Goal: Complete application form: Complete application form

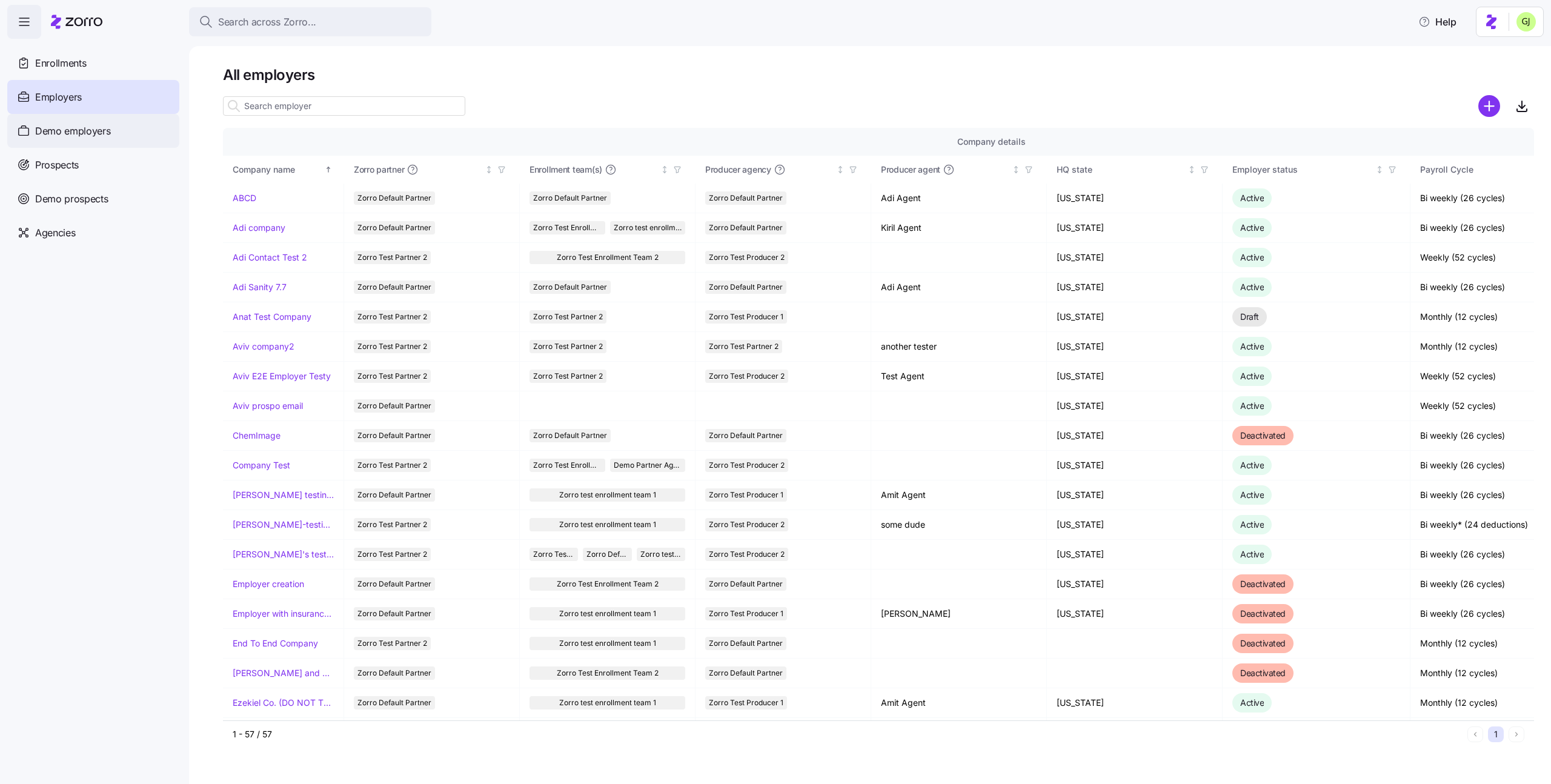
click at [100, 139] on div "Demo employers" at bounding box center [94, 130] width 172 height 34
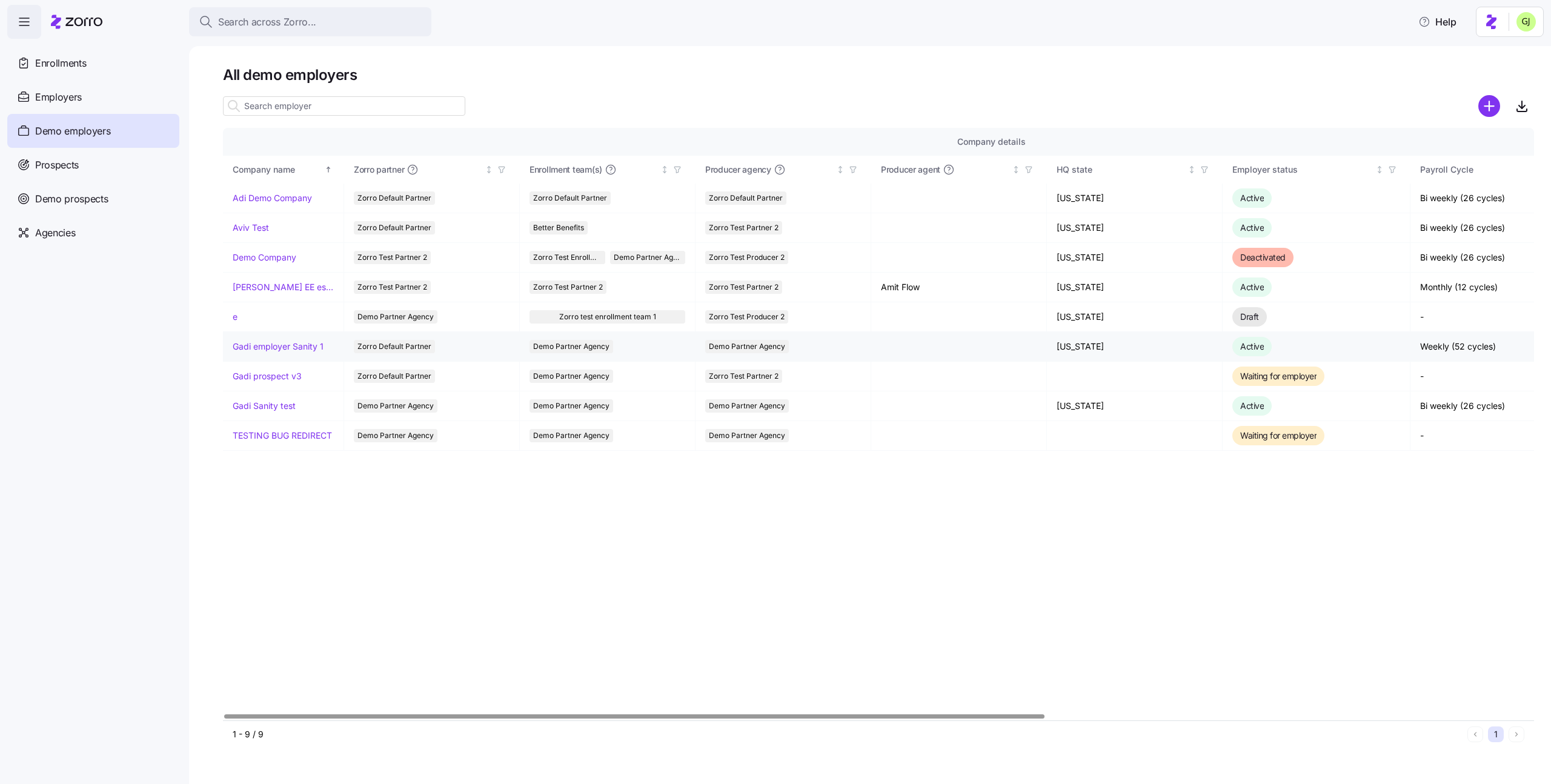
click at [303, 343] on link "Gadi employer Sanity 1" at bounding box center [278, 346] width 91 height 13
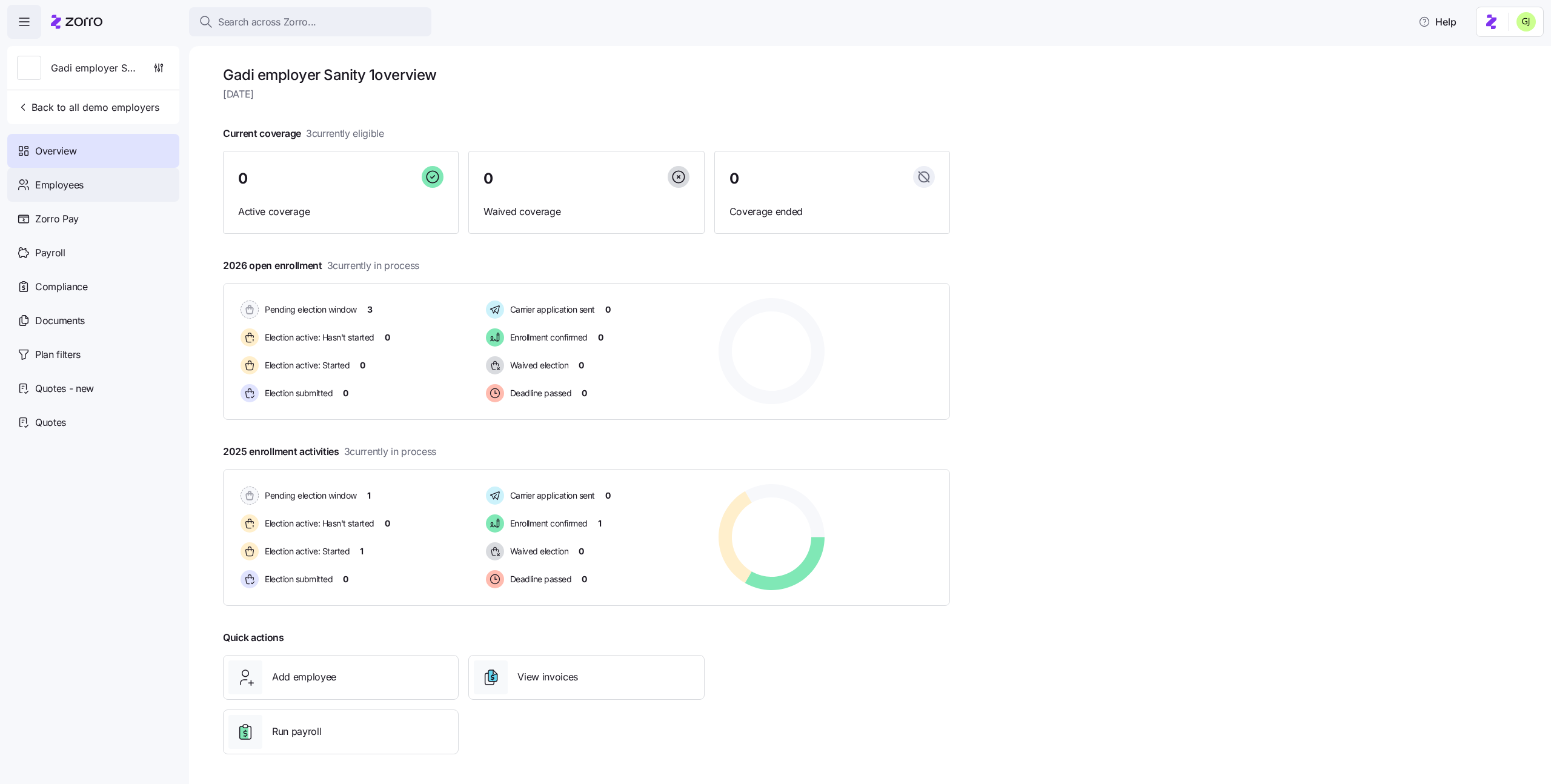
click at [113, 187] on div "Employees" at bounding box center [94, 184] width 172 height 34
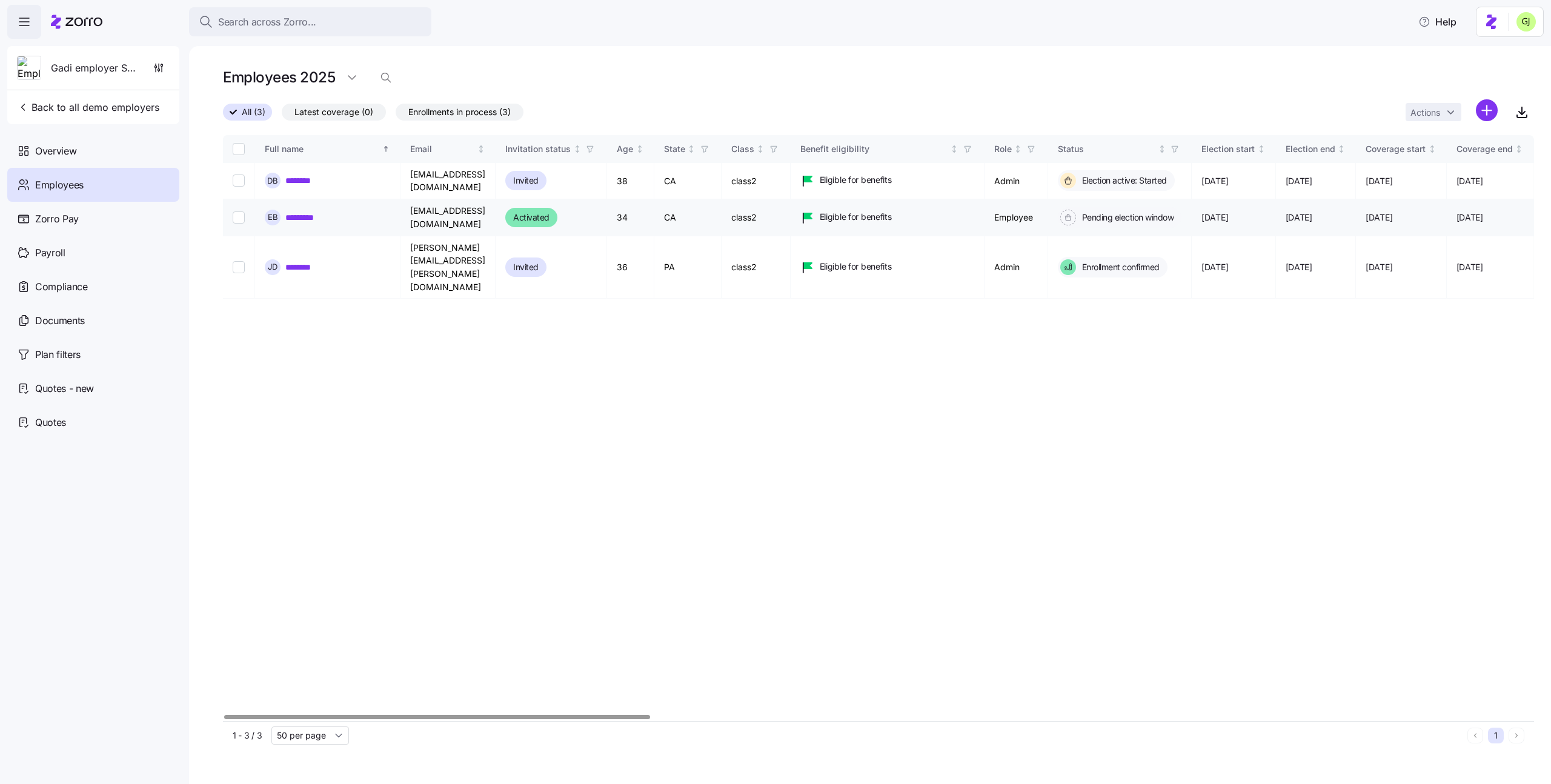
click at [307, 211] on link "*********" at bounding box center [303, 217] width 38 height 13
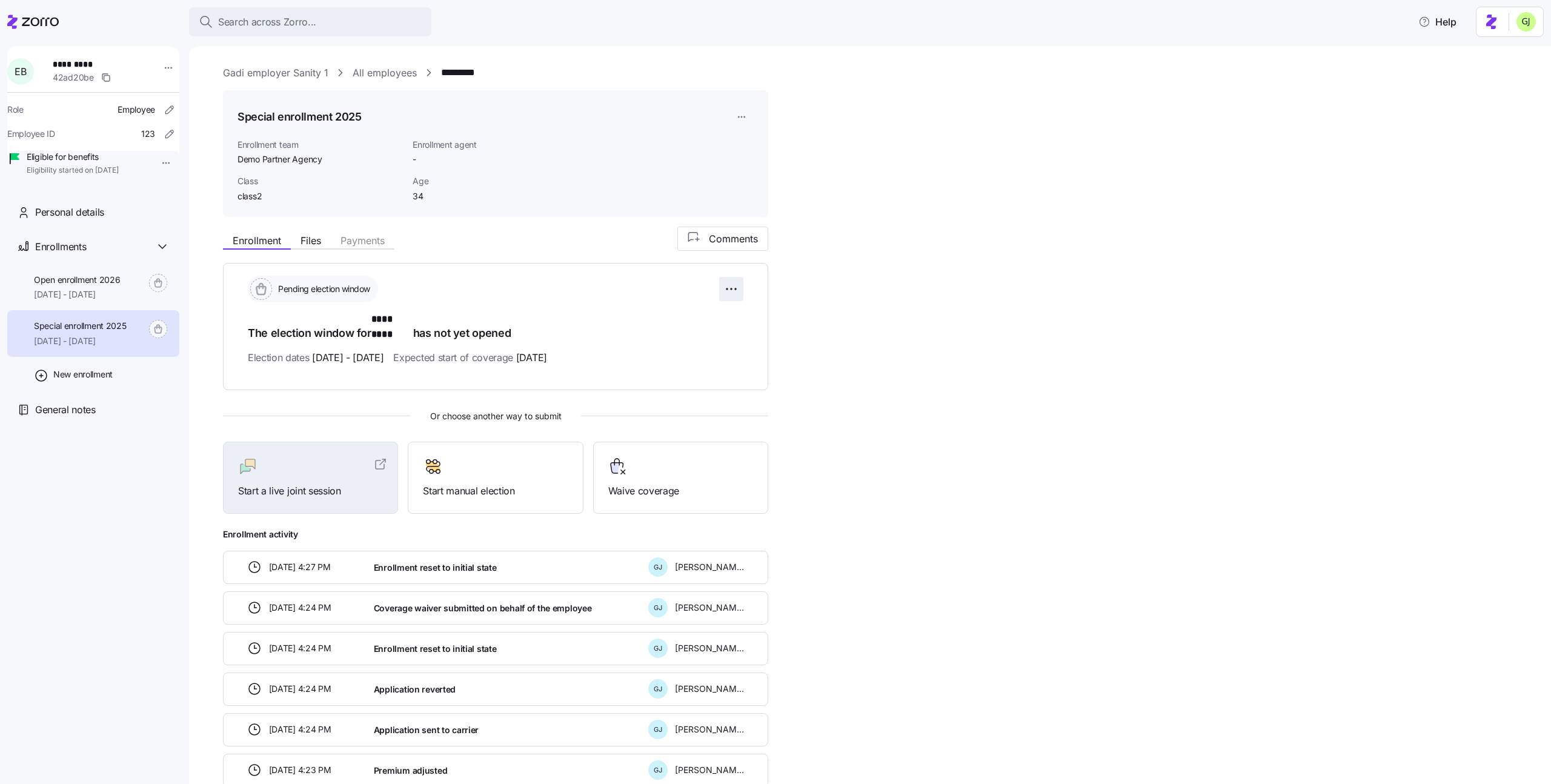
click at [735, 291] on html "Search across Zorro... Help E B ********* 42ad20be Role Employee Employee ID 12…" at bounding box center [776, 388] width 1551 height 776
click at [811, 348] on html "Search across Zorro... Help E B ********* 42ad20be Role Employee Employee ID 12…" at bounding box center [776, 388] width 1551 height 776
click at [298, 458] on div at bounding box center [310, 466] width 145 height 19
click at [492, 457] on div at bounding box center [495, 466] width 145 height 19
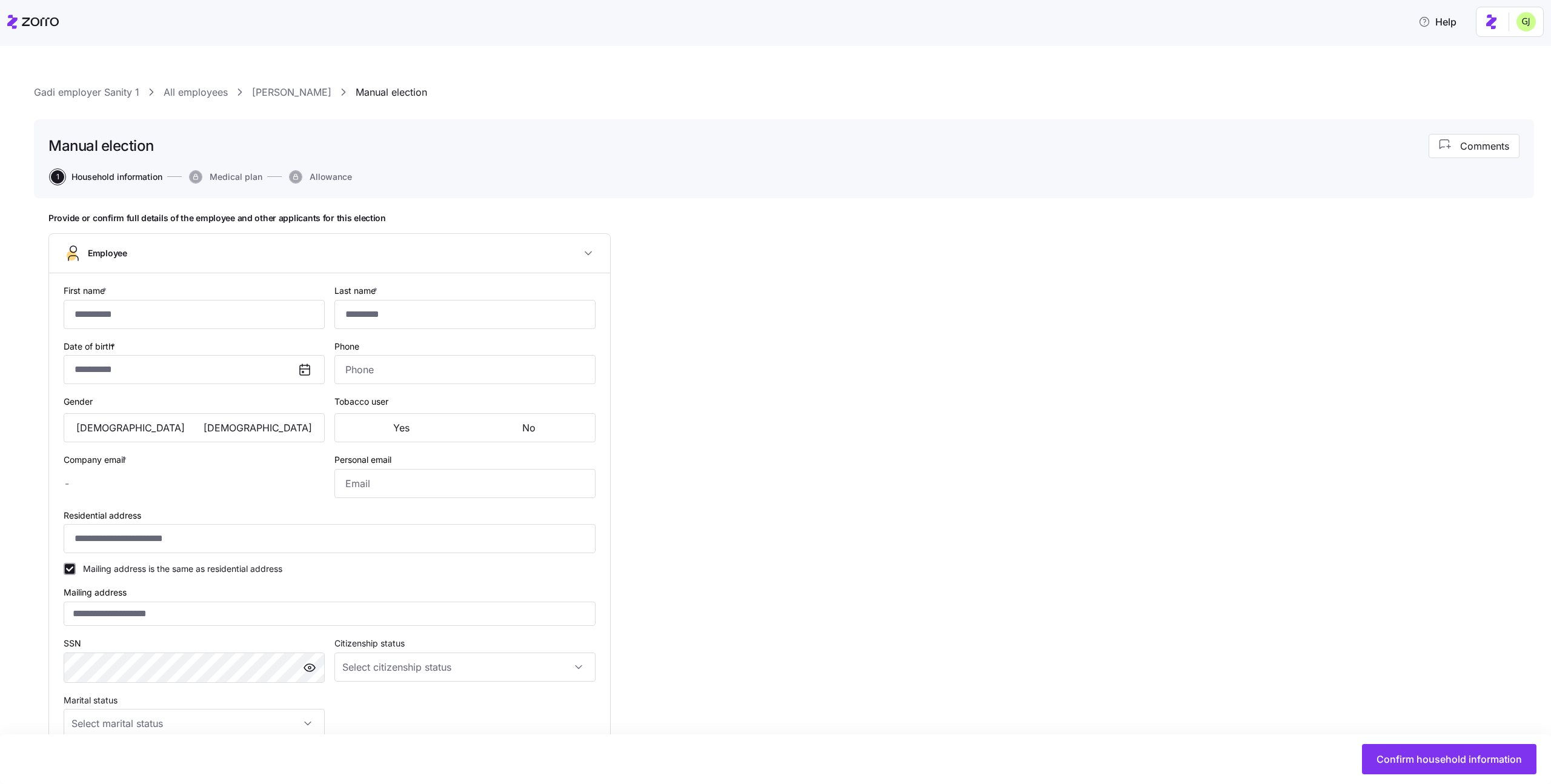
type input "****"
type input "gadi.j+erik_emp@myzorro.co"
type input "**********"
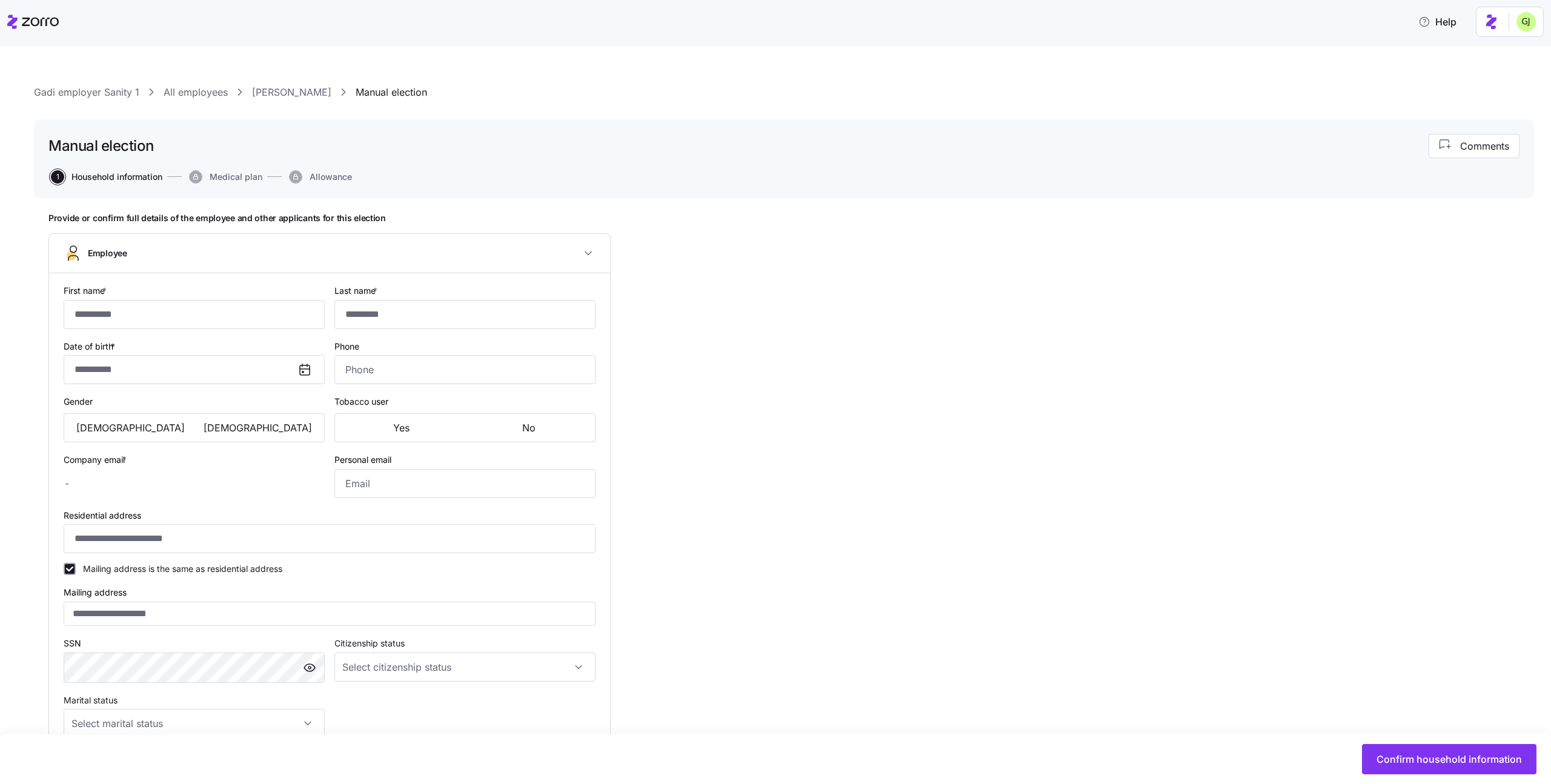
checkbox input "true"
type input "**********"
type input "(888) 888-8888"
type input "US citizen"
type input "Married"
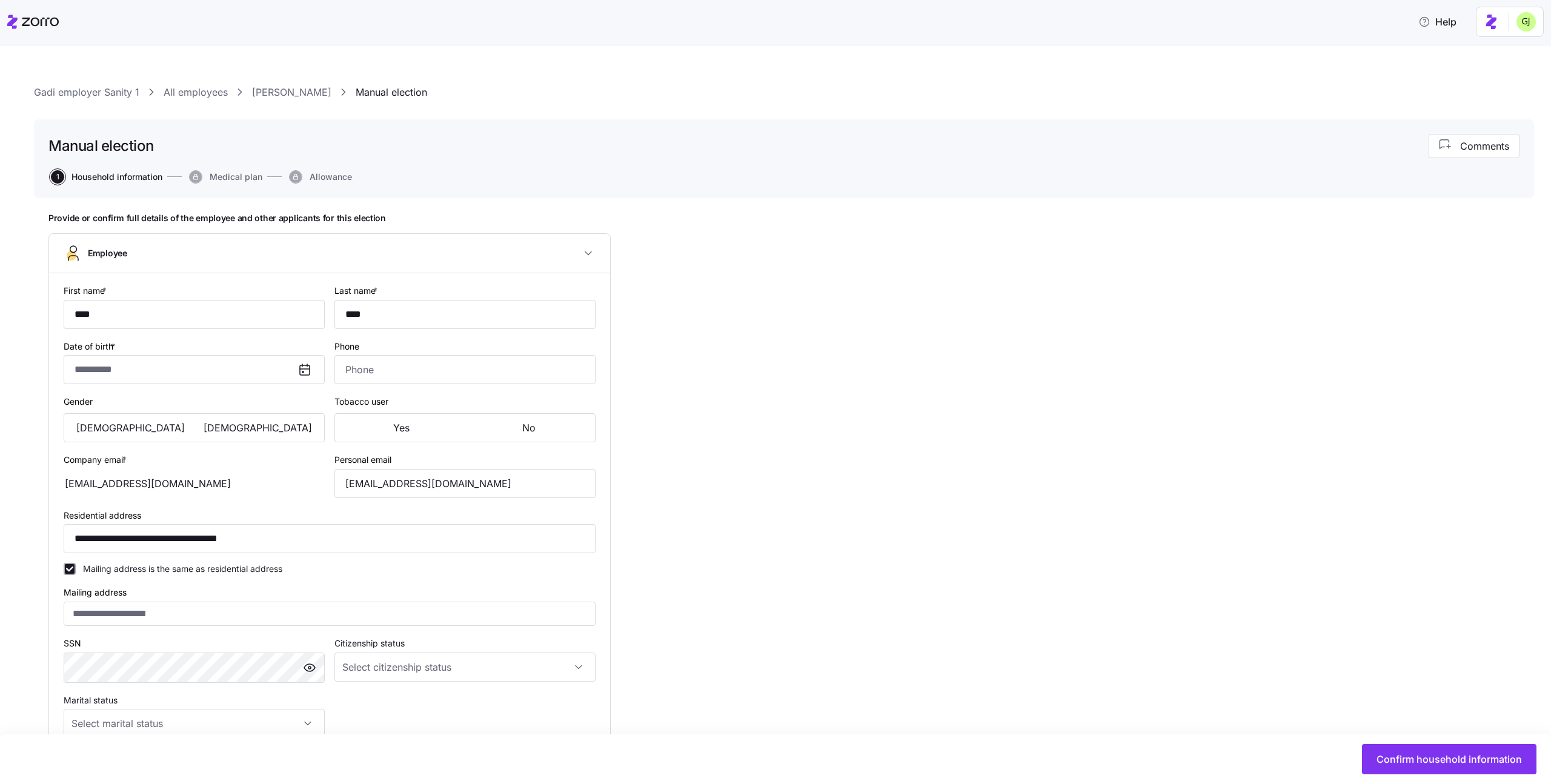
type input "class2"
type input "Full time"
type input "Salary"
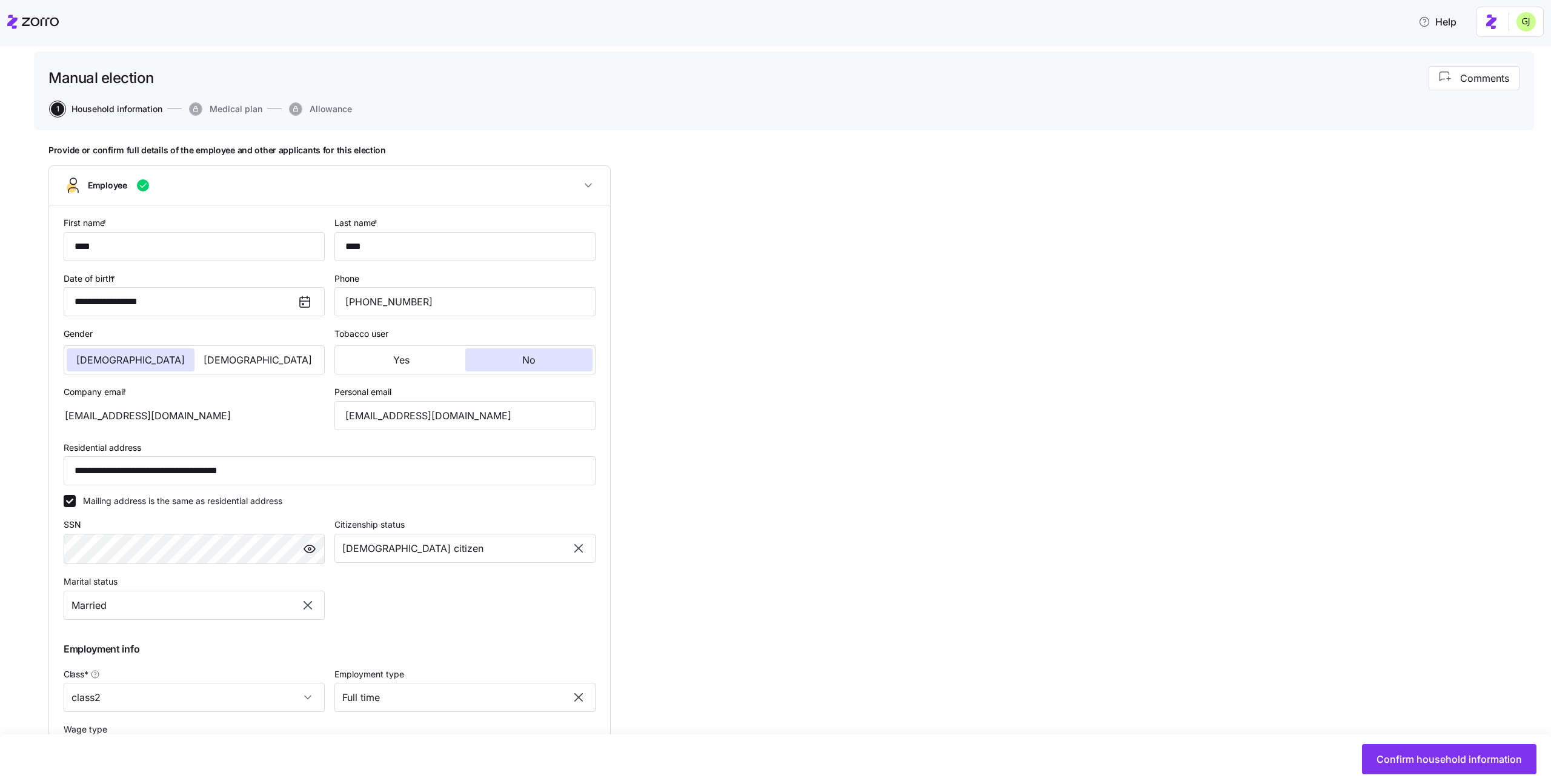
scroll to position [225, 0]
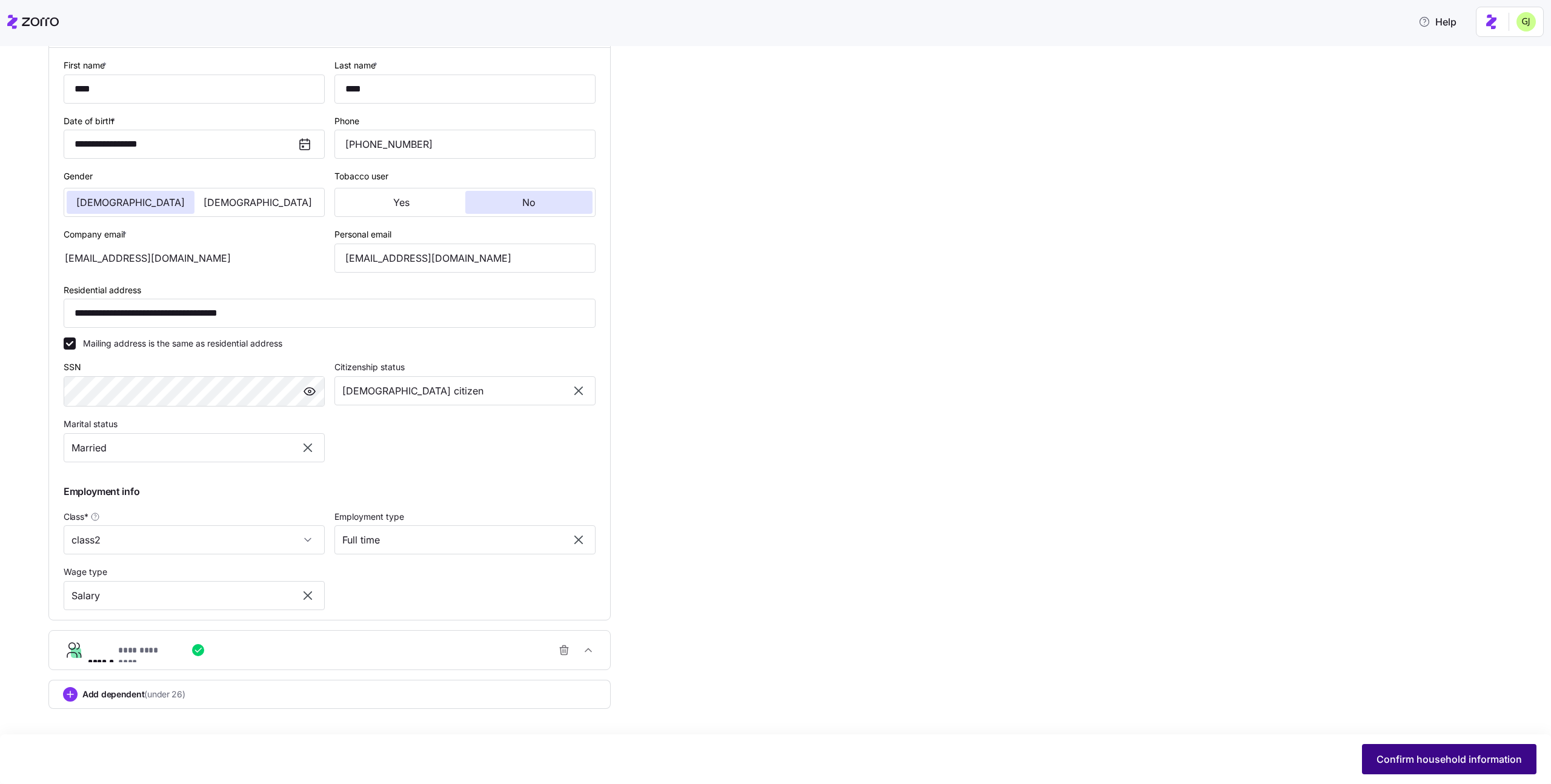
click at [1405, 760] on span "Confirm household information" at bounding box center [1449, 758] width 146 height 14
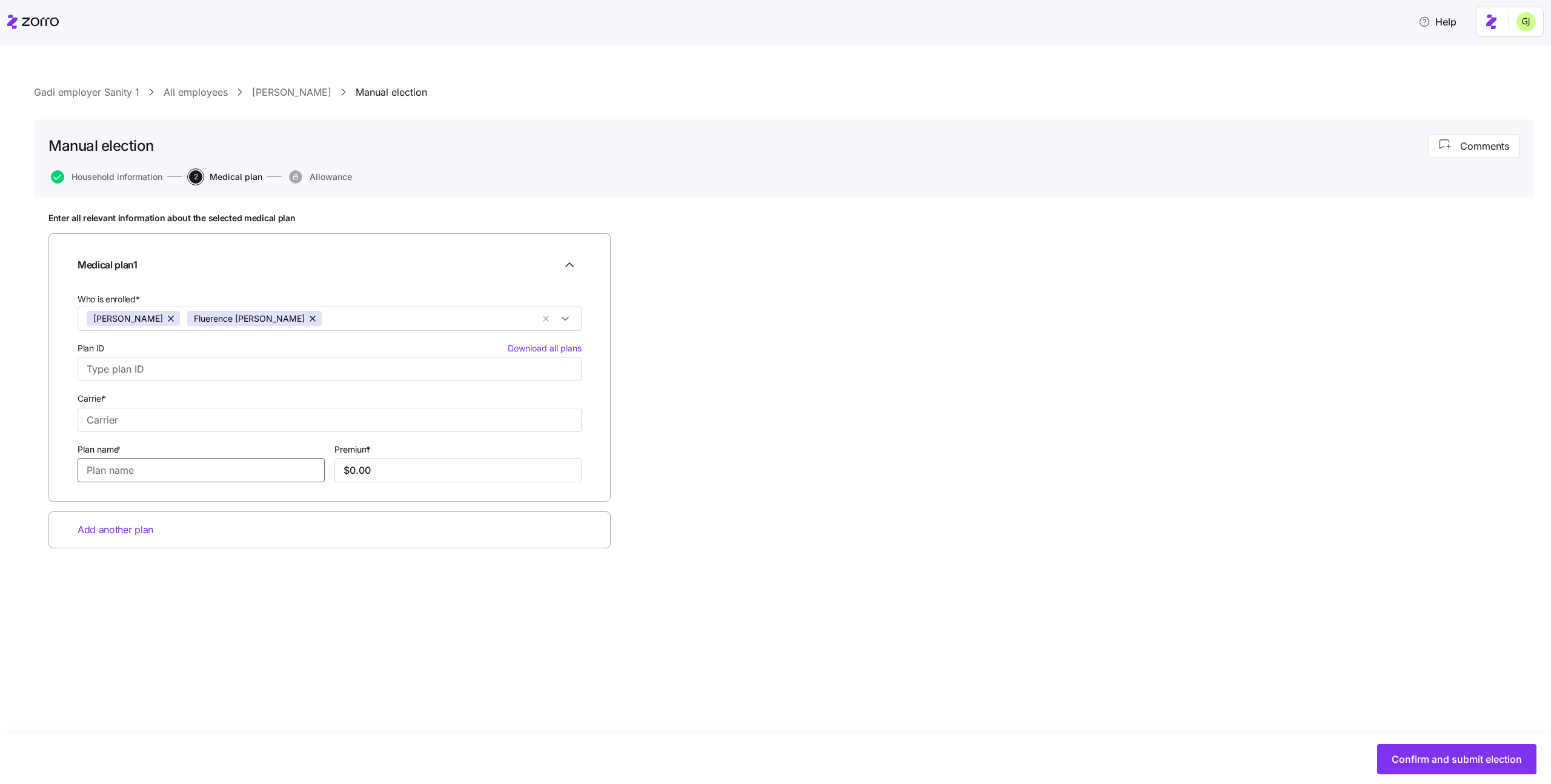
click at [249, 469] on input "Plan name *" at bounding box center [201, 469] width 247 height 24
click at [215, 428] on input "Carrier *" at bounding box center [329, 419] width 504 height 24
click at [199, 444] on div "Anthem" at bounding box center [329, 452] width 498 height 25
type input "Anthem"
click at [201, 471] on input "Plan name *" at bounding box center [201, 469] width 247 height 24
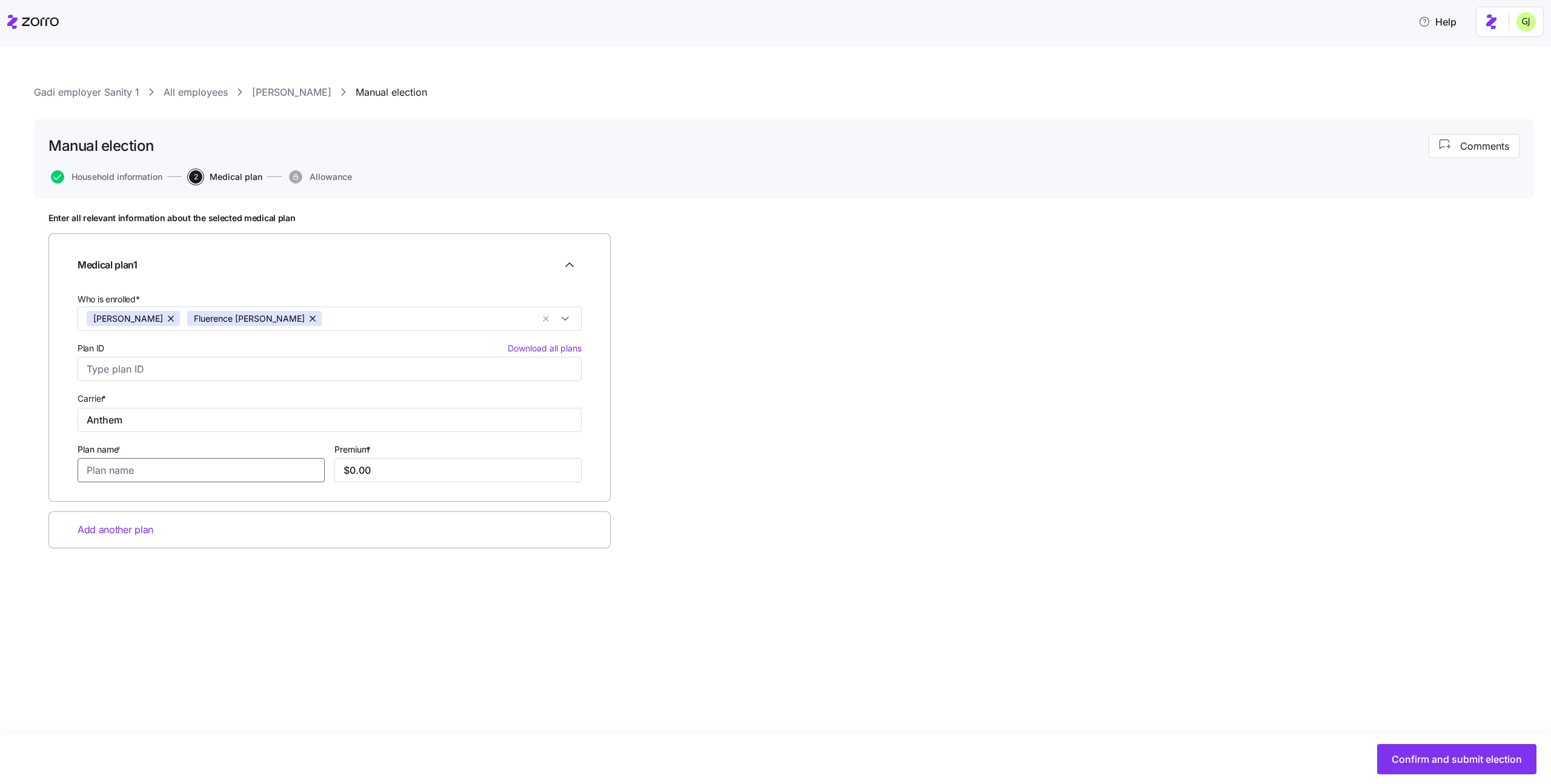
type input "b"
type input "combined"
click at [381, 471] on input "$0.00" at bounding box center [458, 469] width 247 height 24
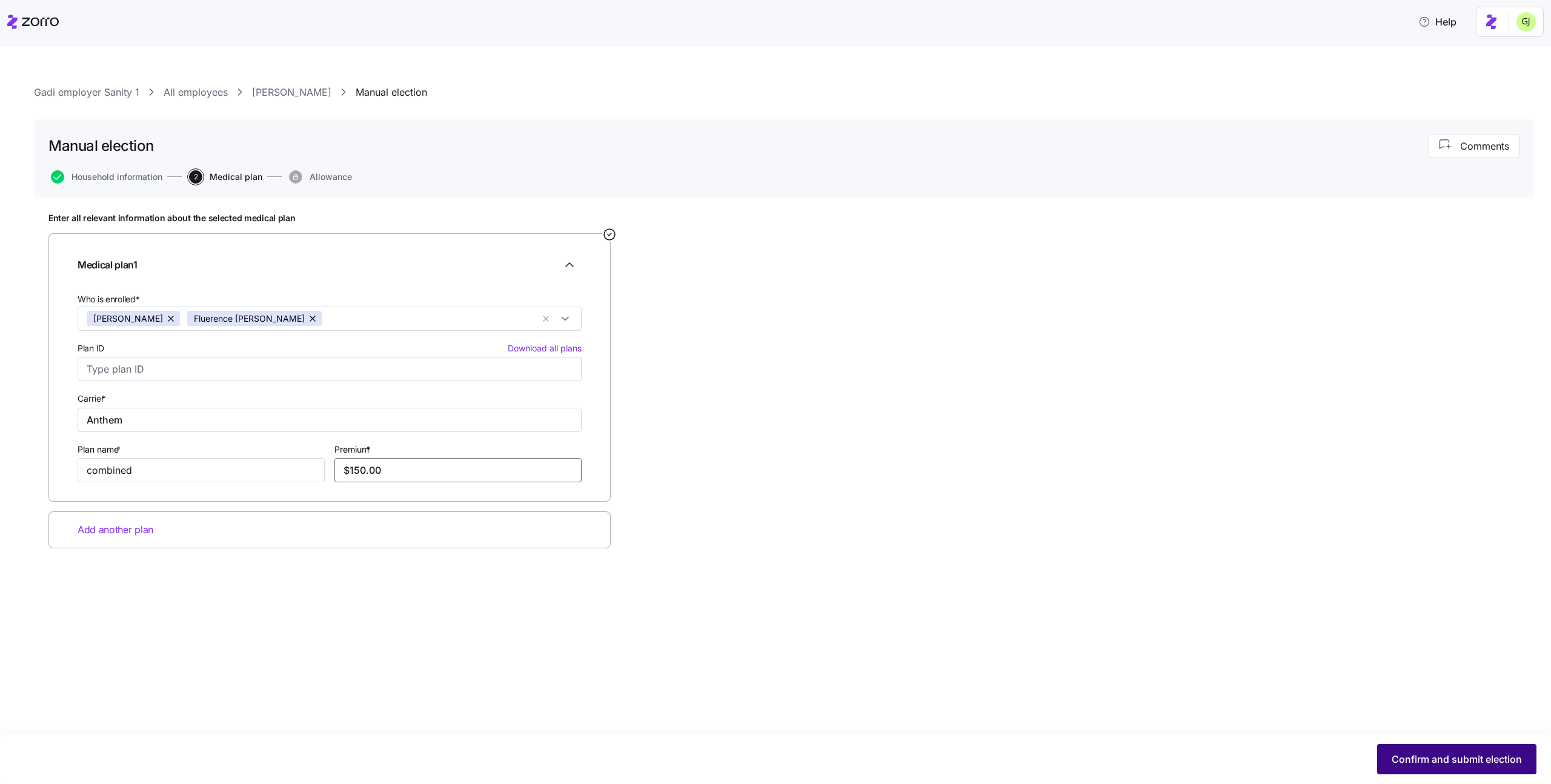
type input "$150.00"
click at [1418, 755] on span "Confirm and submit election" at bounding box center [1456, 758] width 130 height 14
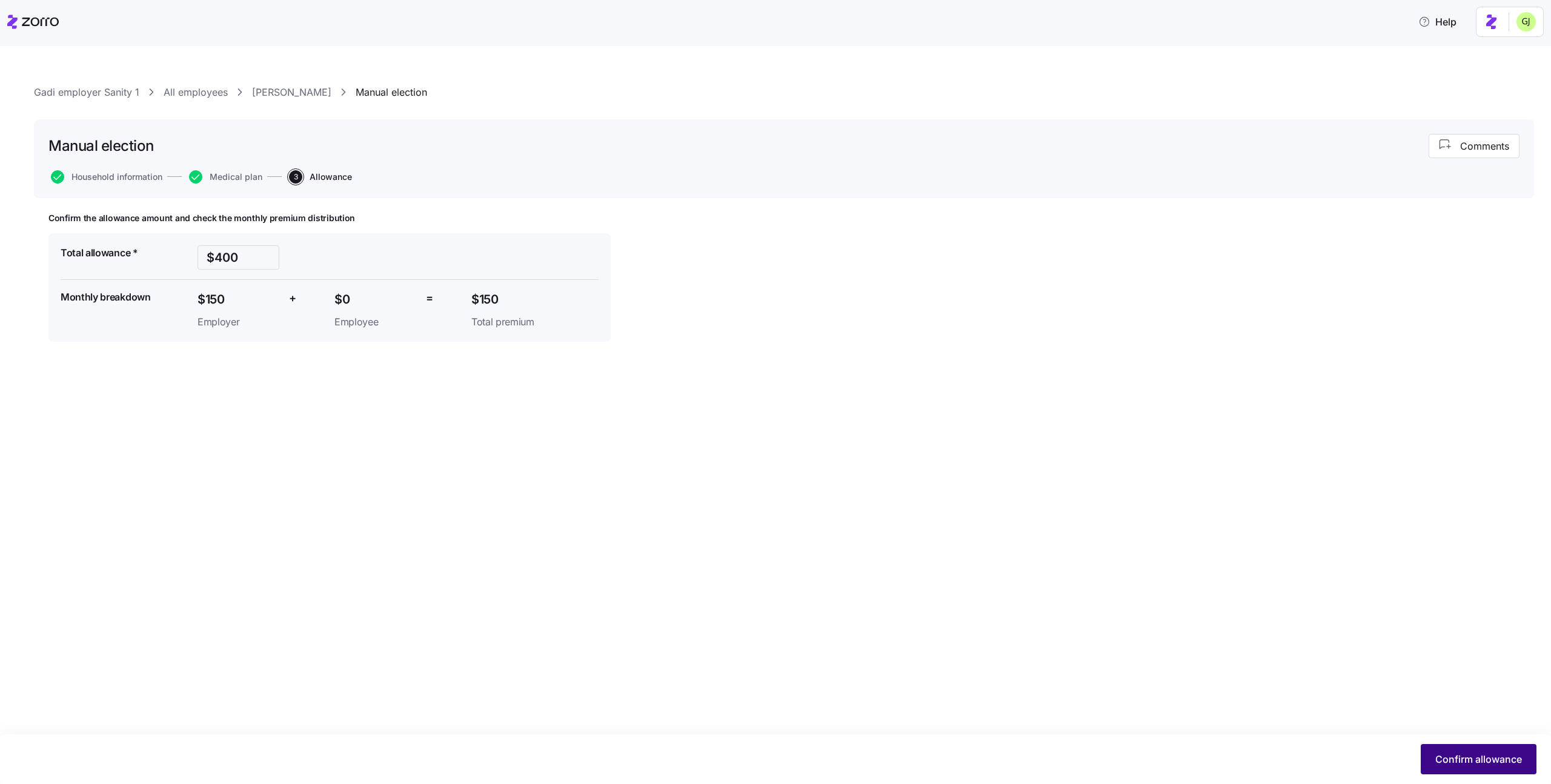
click at [1466, 753] on span "Confirm allowance" at bounding box center [1479, 758] width 87 height 14
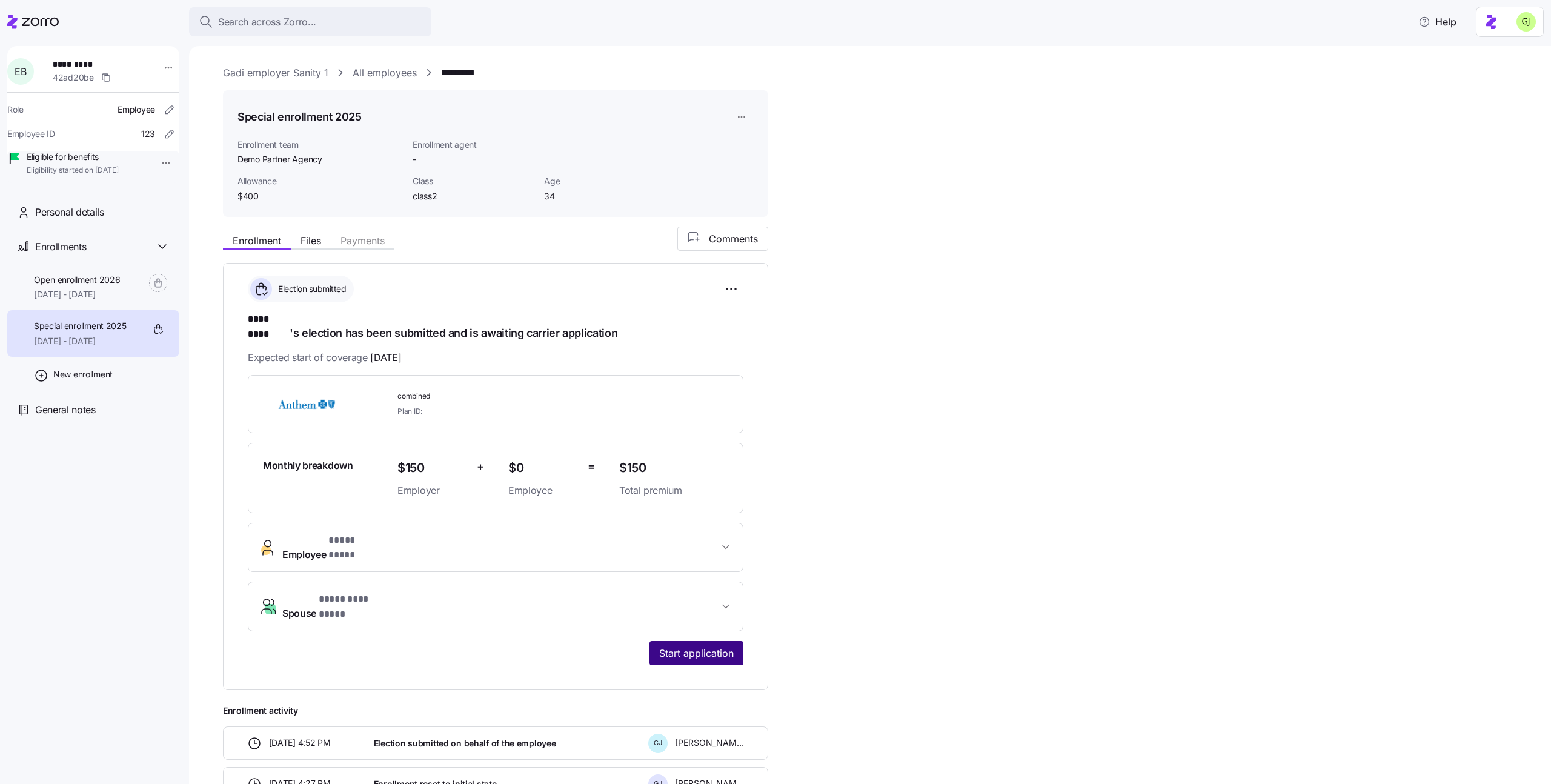
click at [711, 646] on span "Start application" at bounding box center [695, 653] width 74 height 14
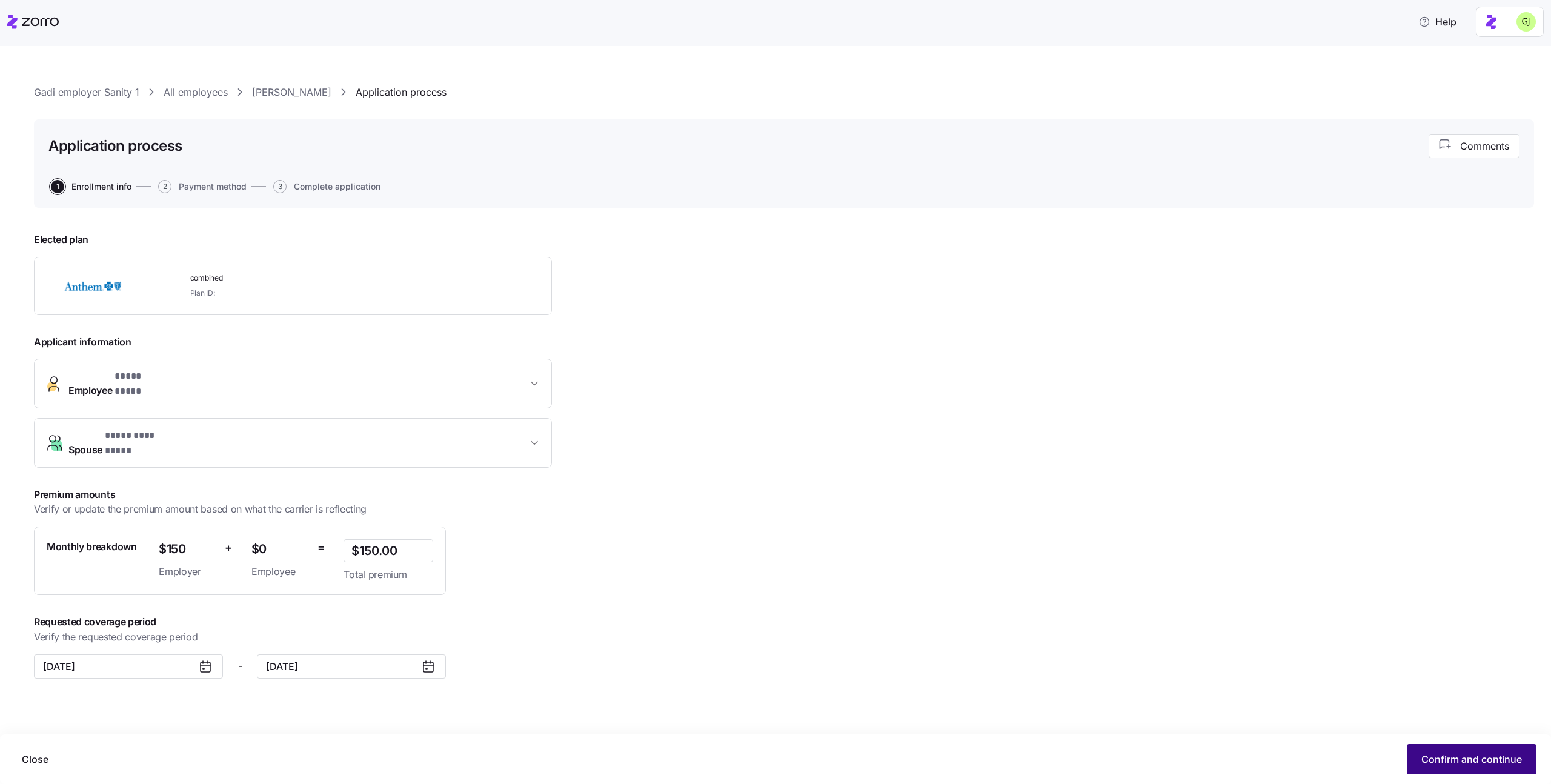
click at [1450, 751] on button "Confirm and continue" at bounding box center [1471, 758] width 129 height 30
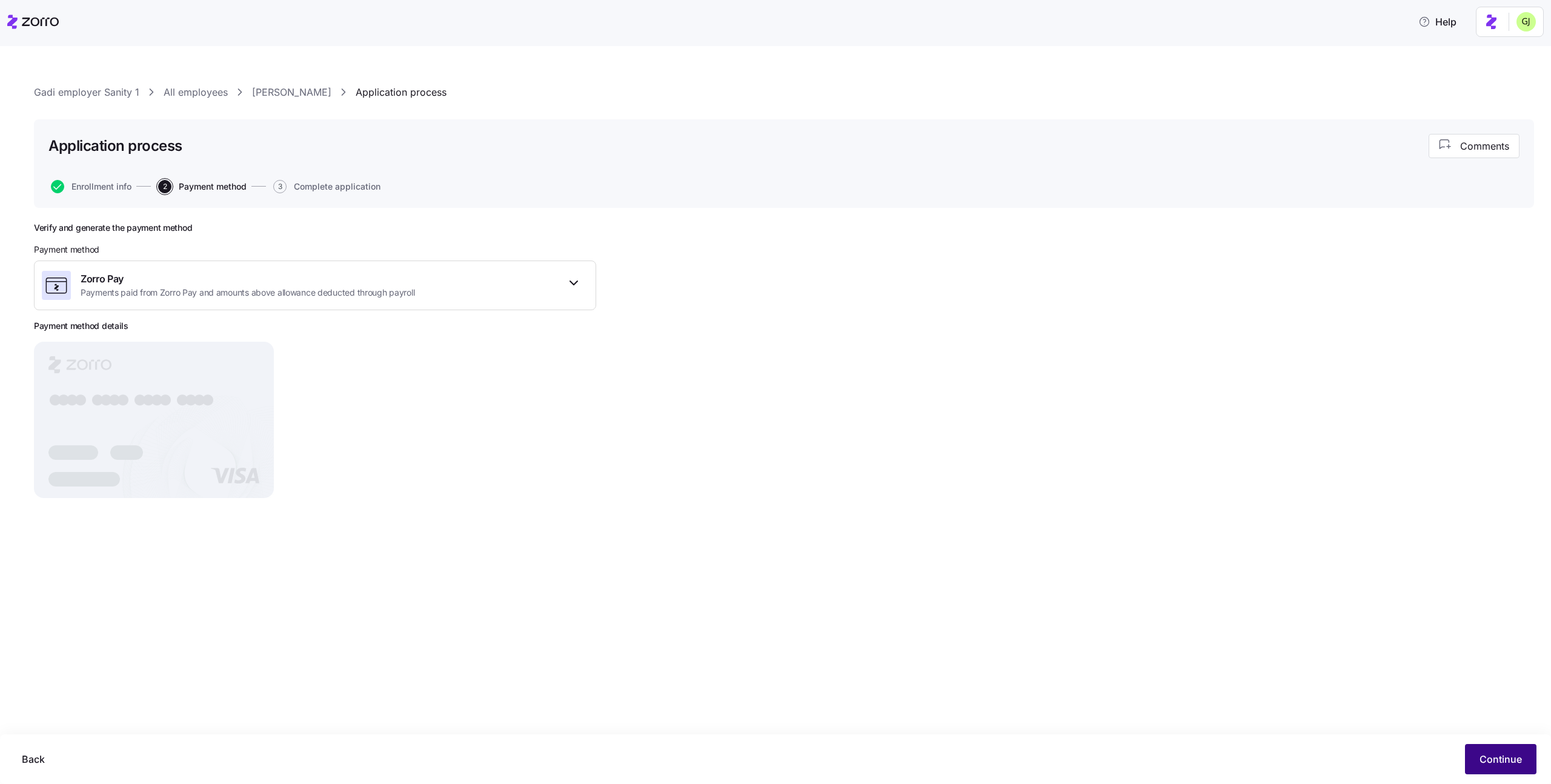
click at [1496, 759] on span "Continue" at bounding box center [1501, 758] width 42 height 14
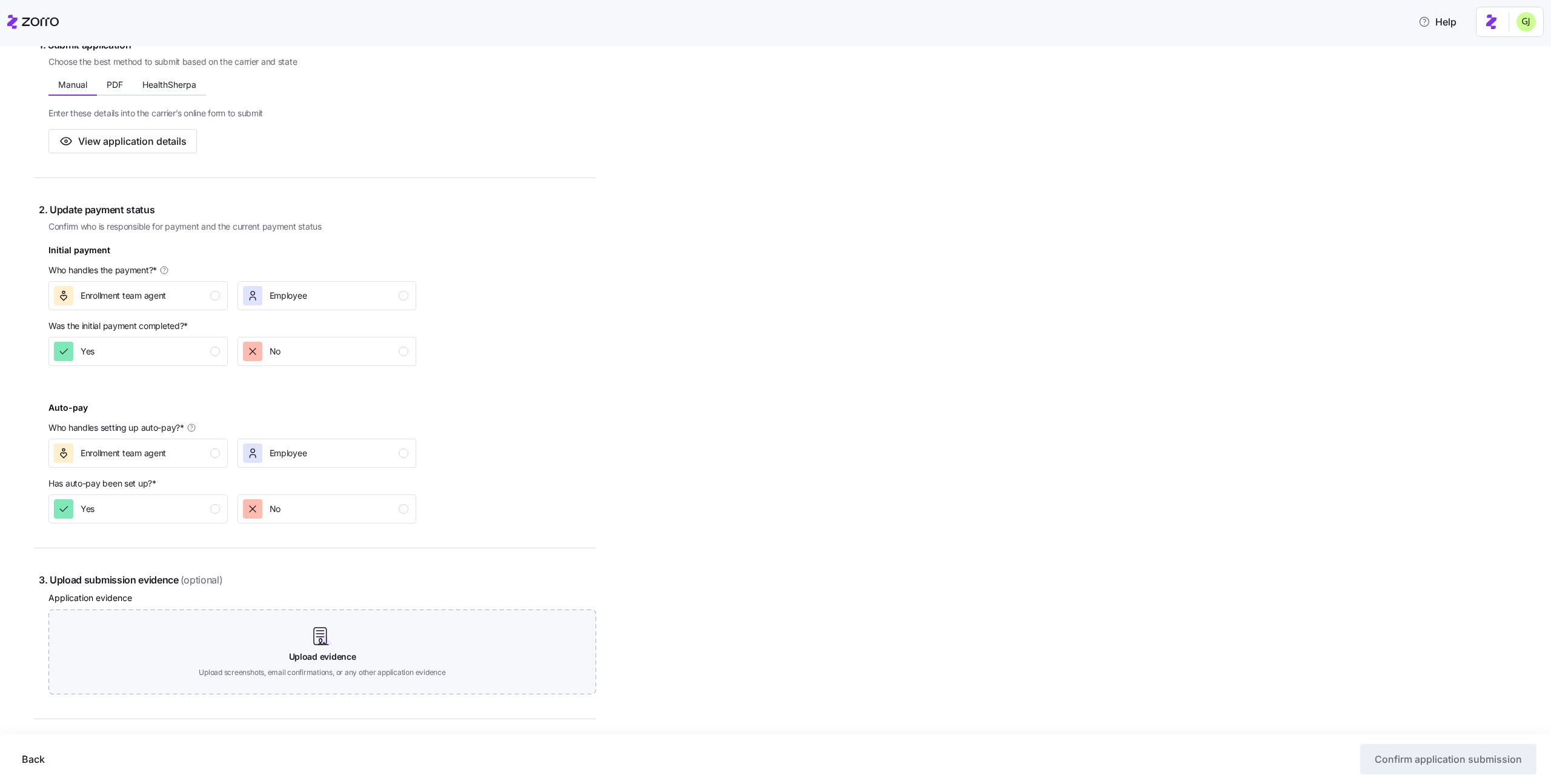
scroll to position [347, 0]
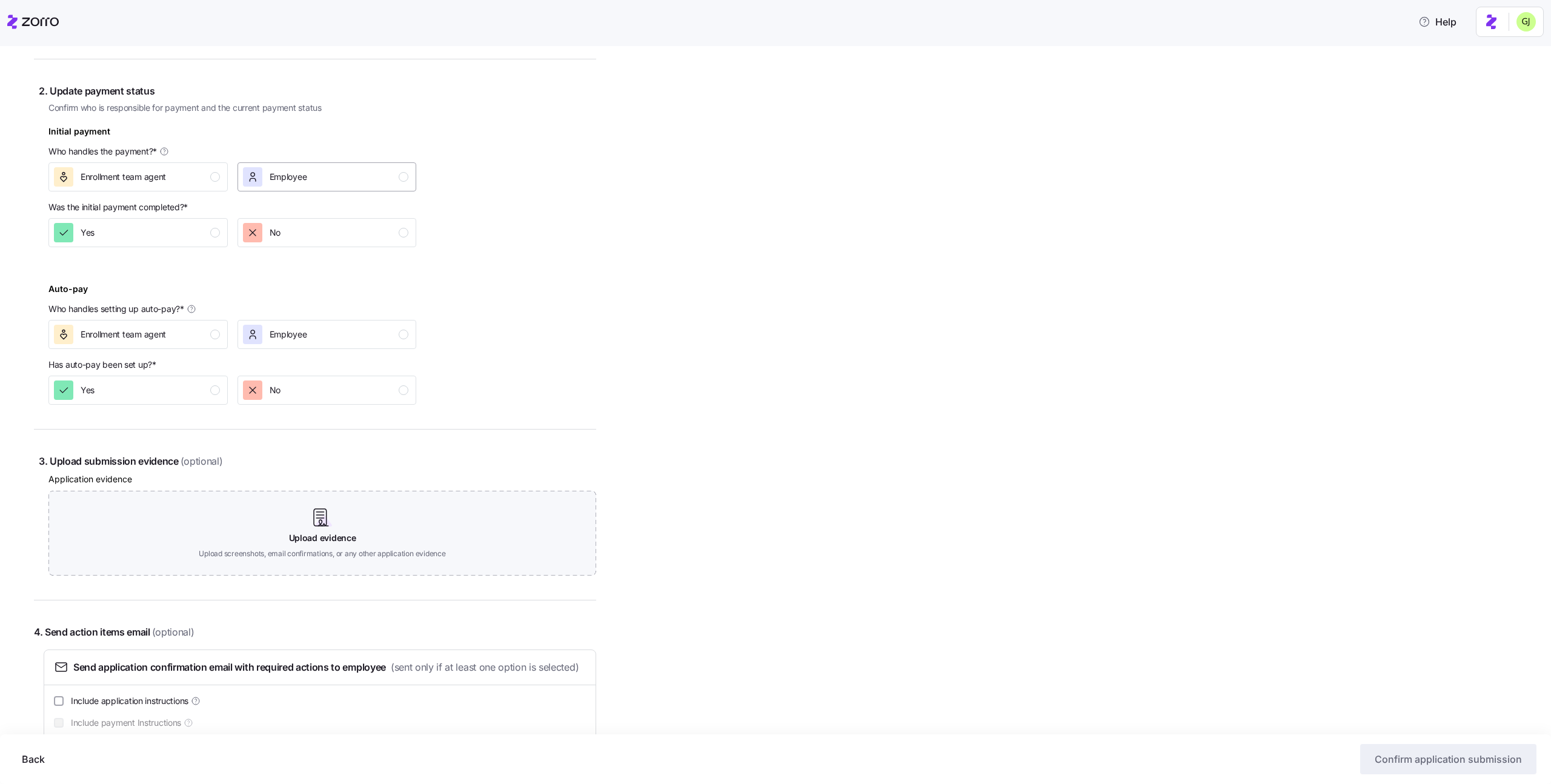
click at [292, 178] on span "Employee" at bounding box center [288, 177] width 38 height 13
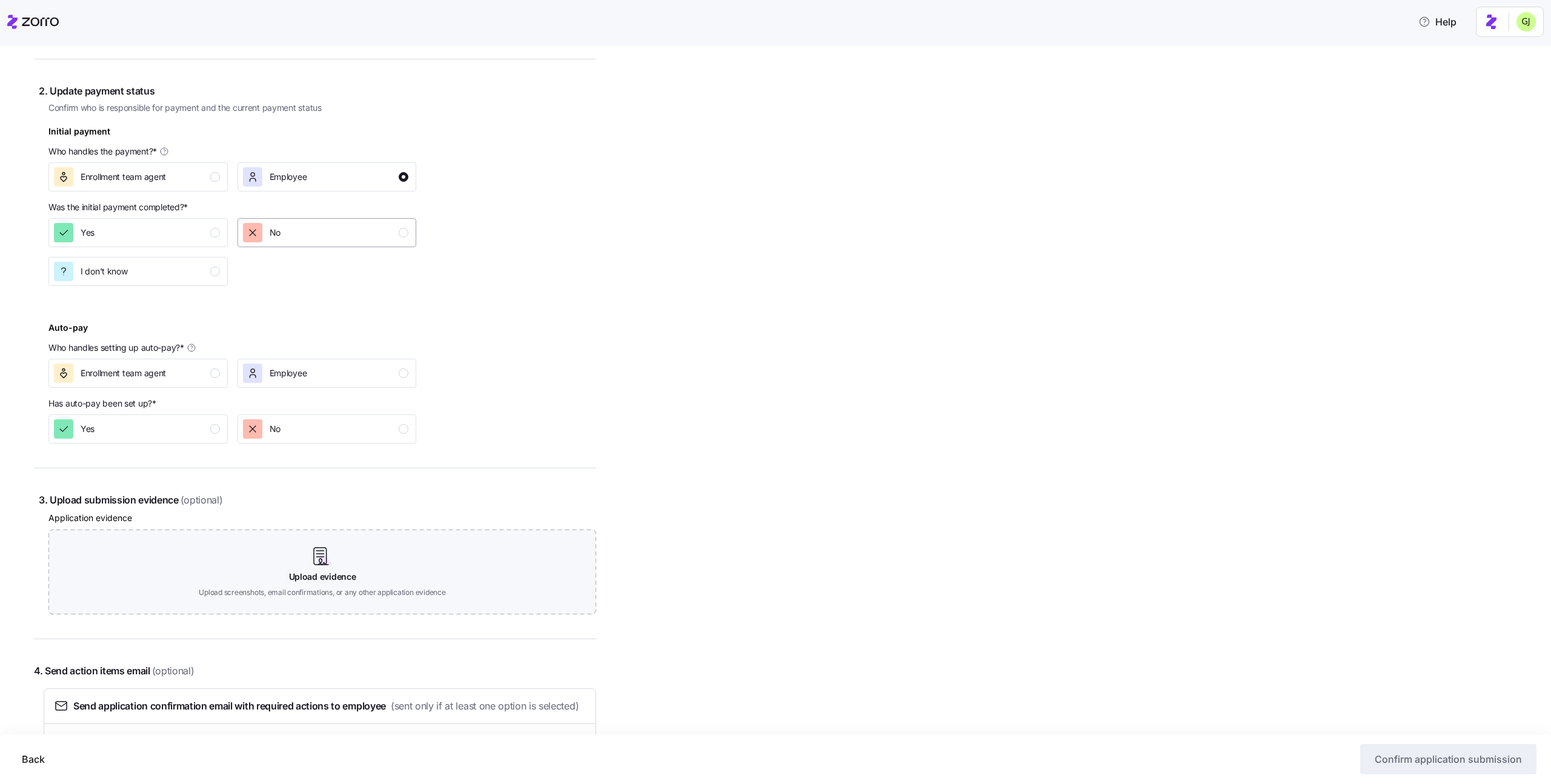
click at [299, 227] on div "No" at bounding box center [326, 233] width 166 height 19
click at [324, 369] on div "Employee" at bounding box center [326, 373] width 166 height 19
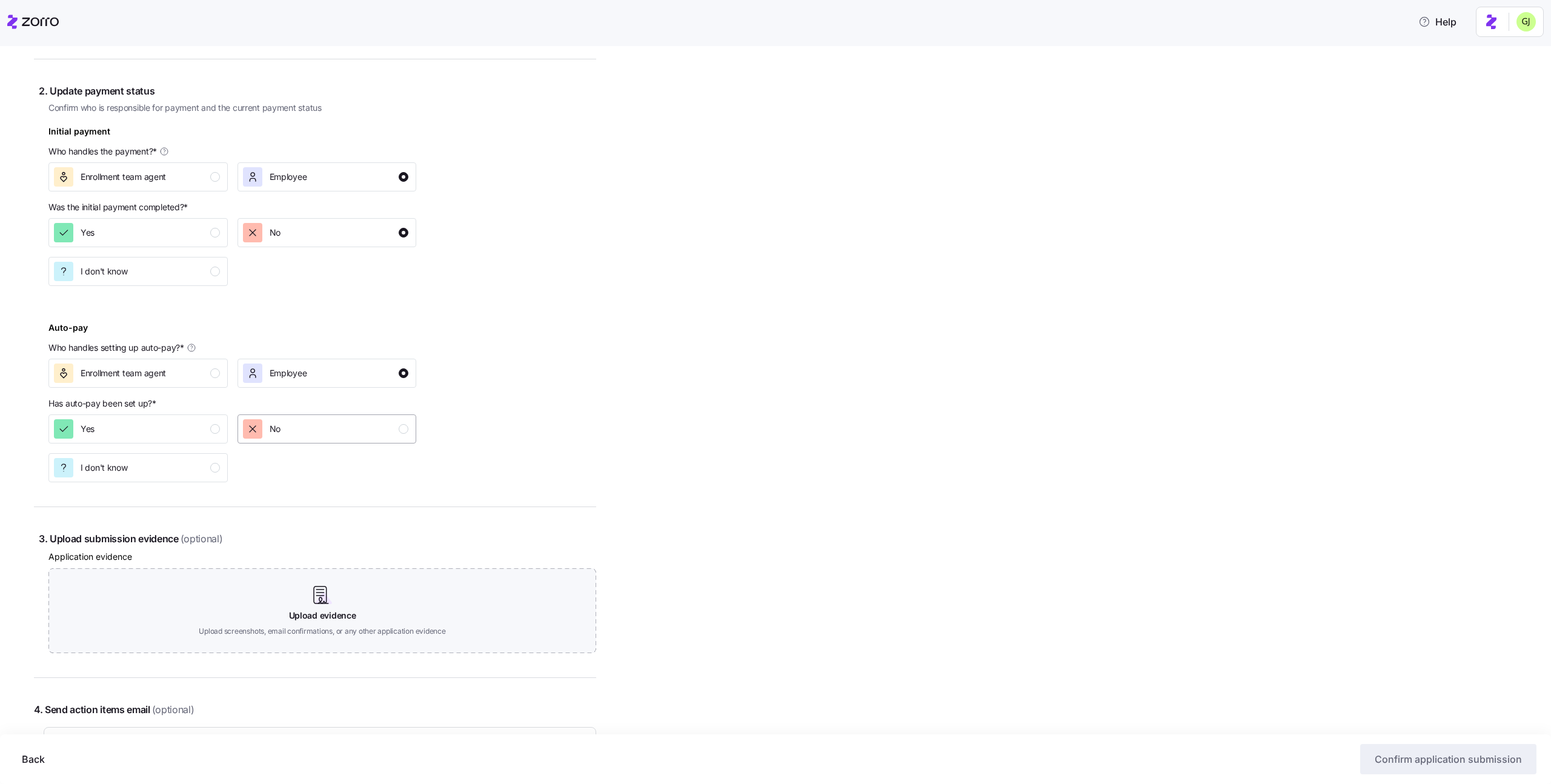
click at [334, 425] on div "No" at bounding box center [326, 429] width 166 height 19
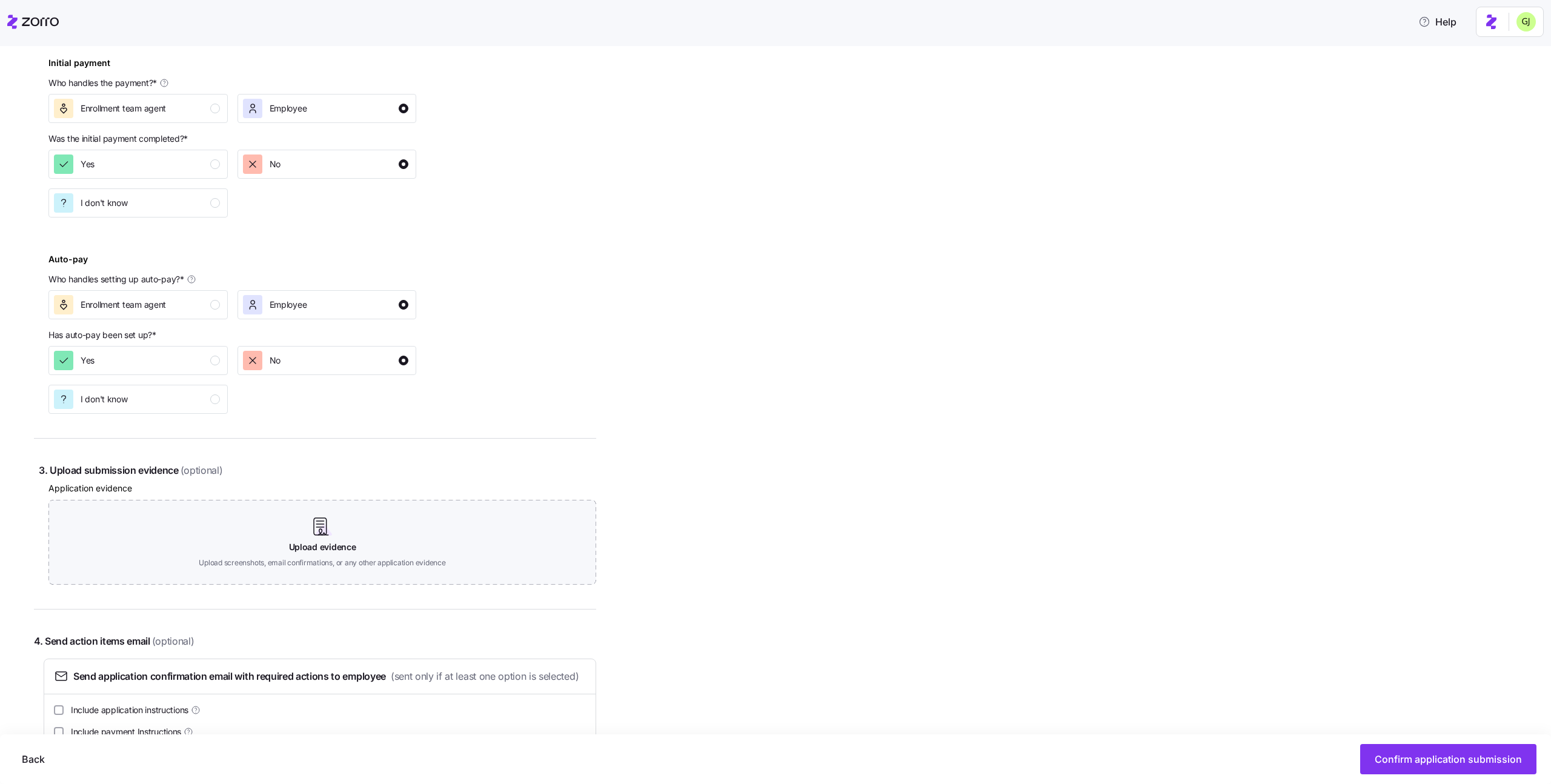
scroll to position [477, 0]
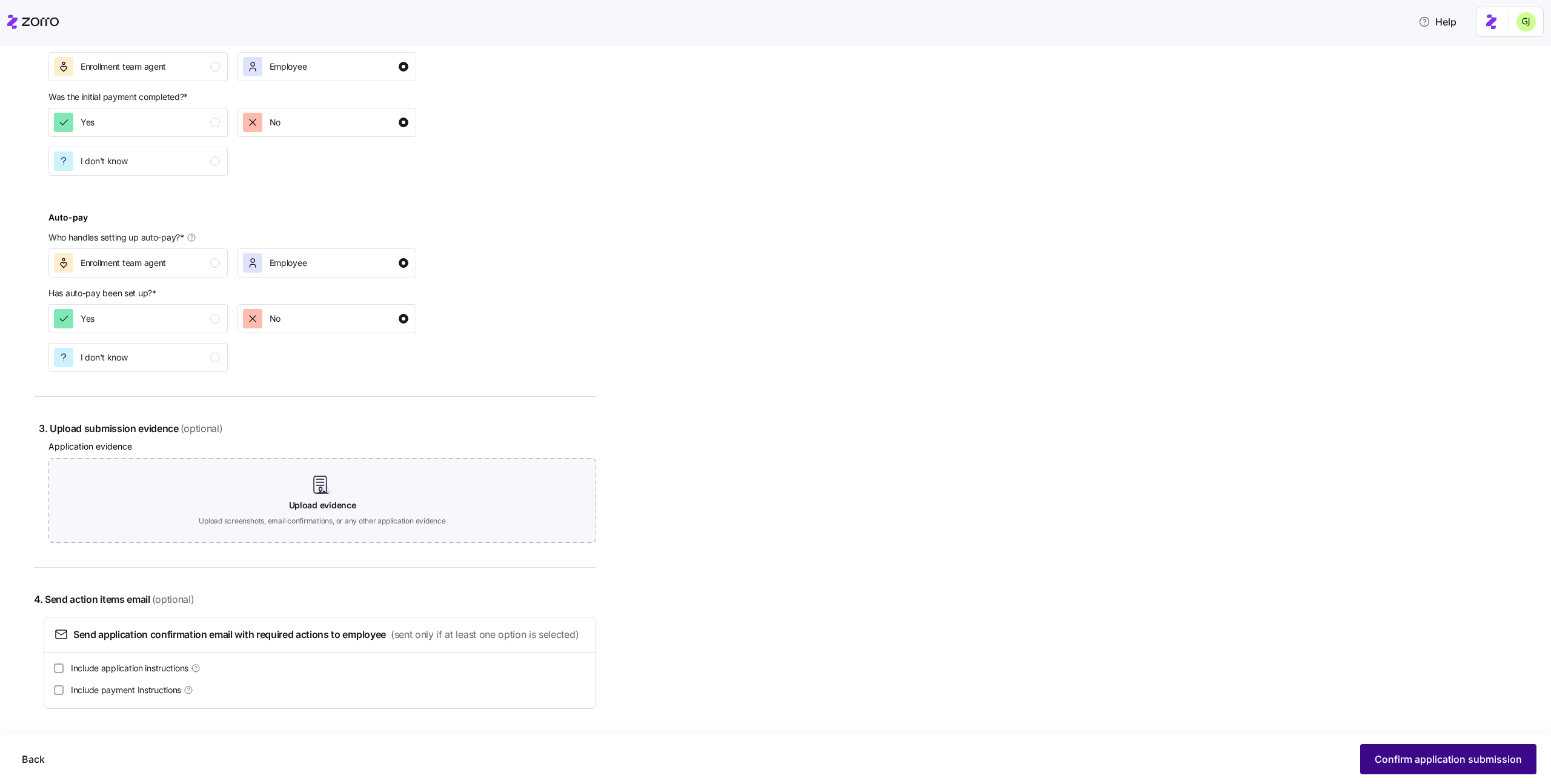
click at [1394, 758] on span "Confirm application submission" at bounding box center [1448, 758] width 147 height 14
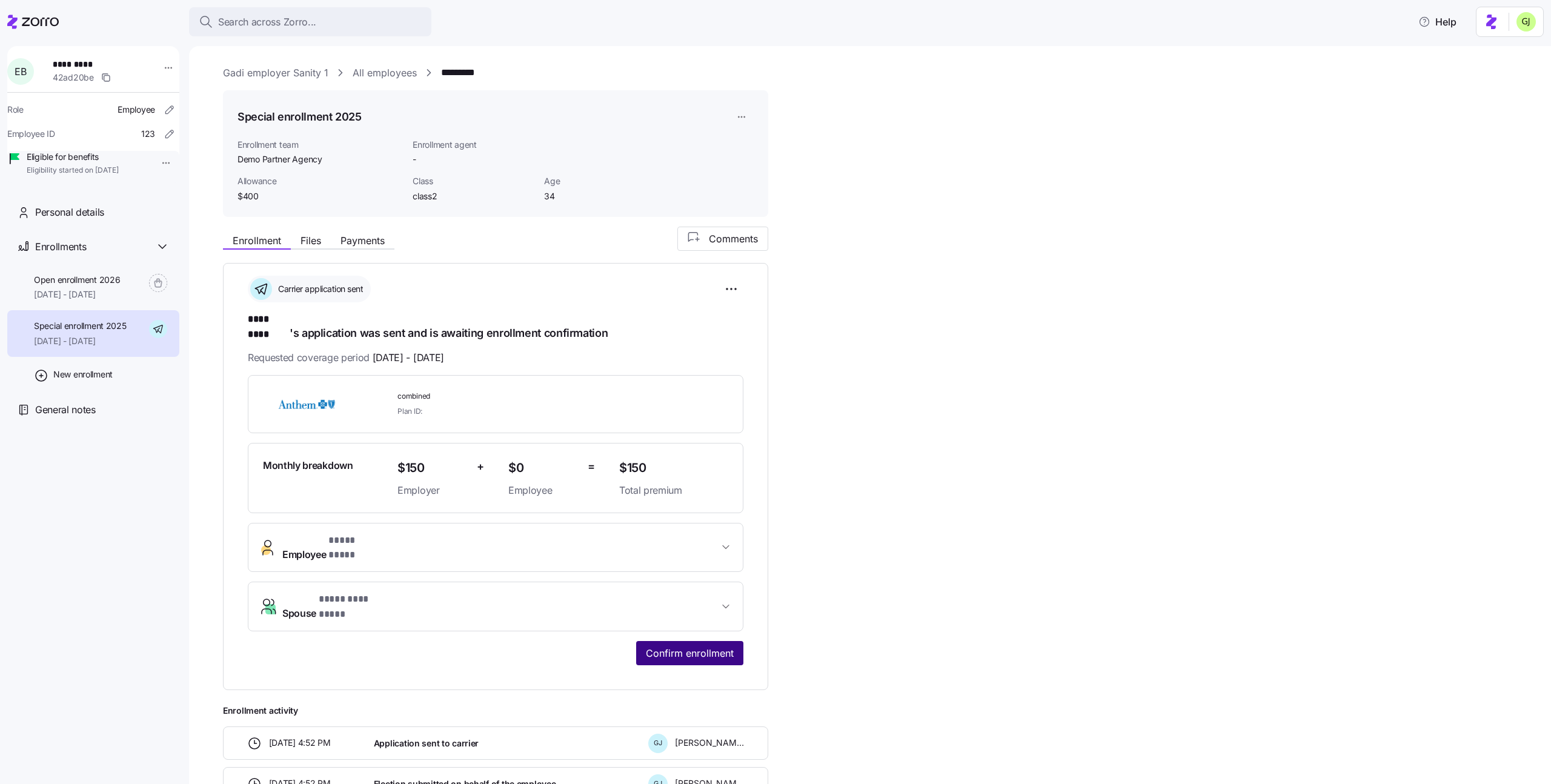
click at [694, 646] on span "Confirm enrollment" at bounding box center [690, 653] width 88 height 14
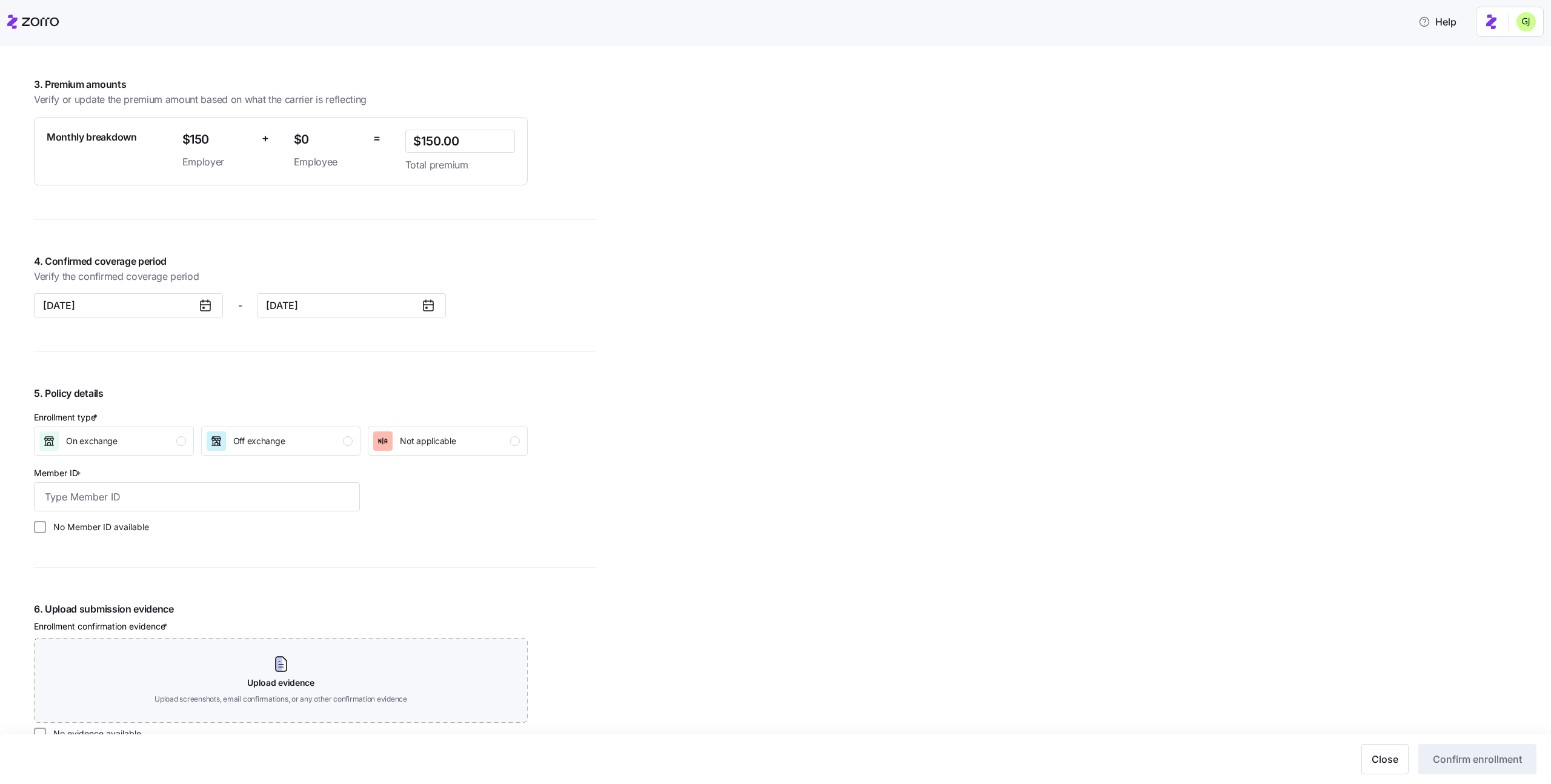
scroll to position [935, 0]
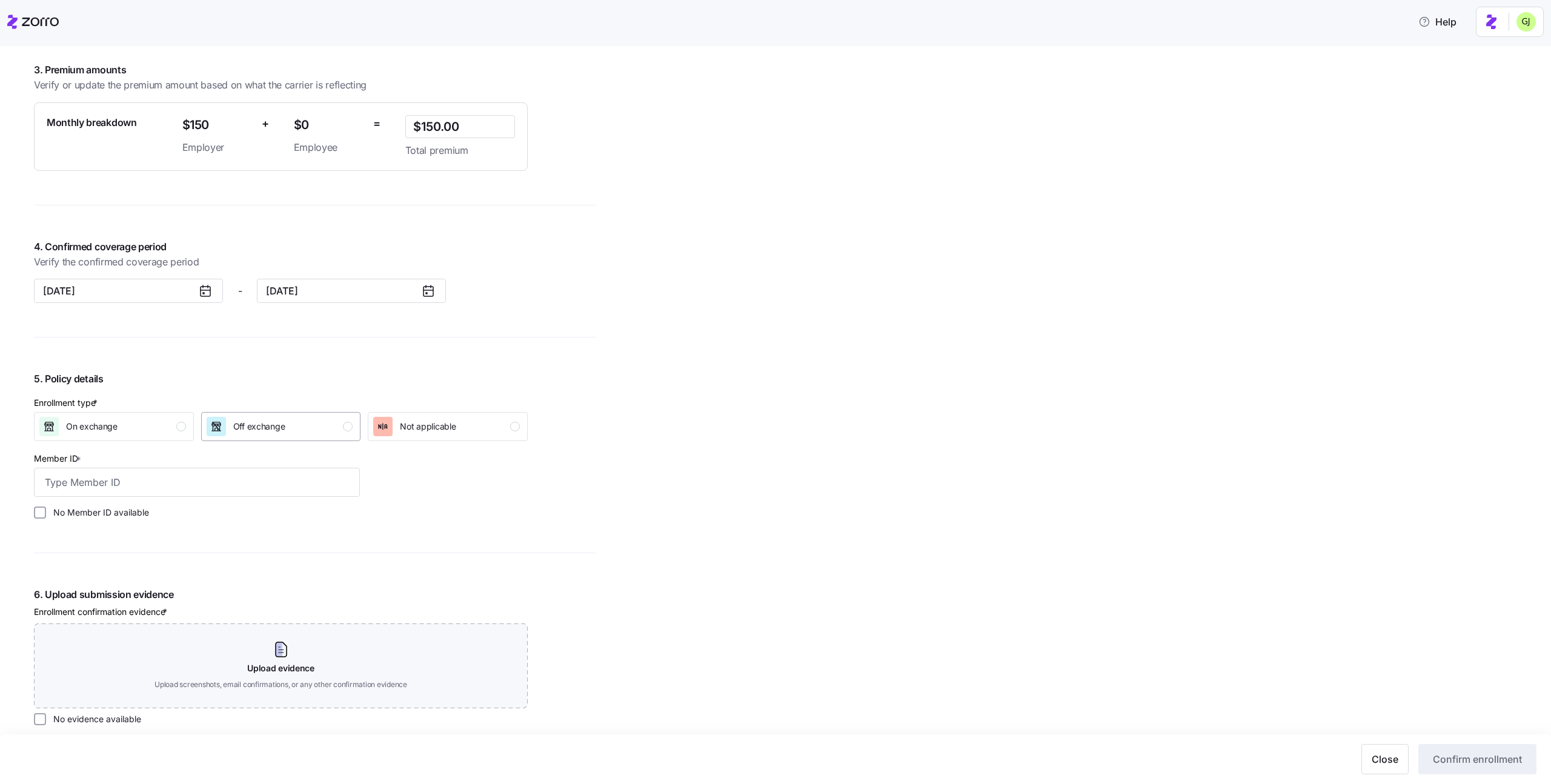
click at [298, 425] on div "Off exchange" at bounding box center [280, 427] width 147 height 19
click at [263, 473] on input "Member ID *" at bounding box center [196, 482] width 325 height 29
type input "123"
click at [492, 487] on div "Enrollment type * On exchange Off exchange Not applicable Member ID * 123 No Me…" at bounding box center [280, 457] width 503 height 131
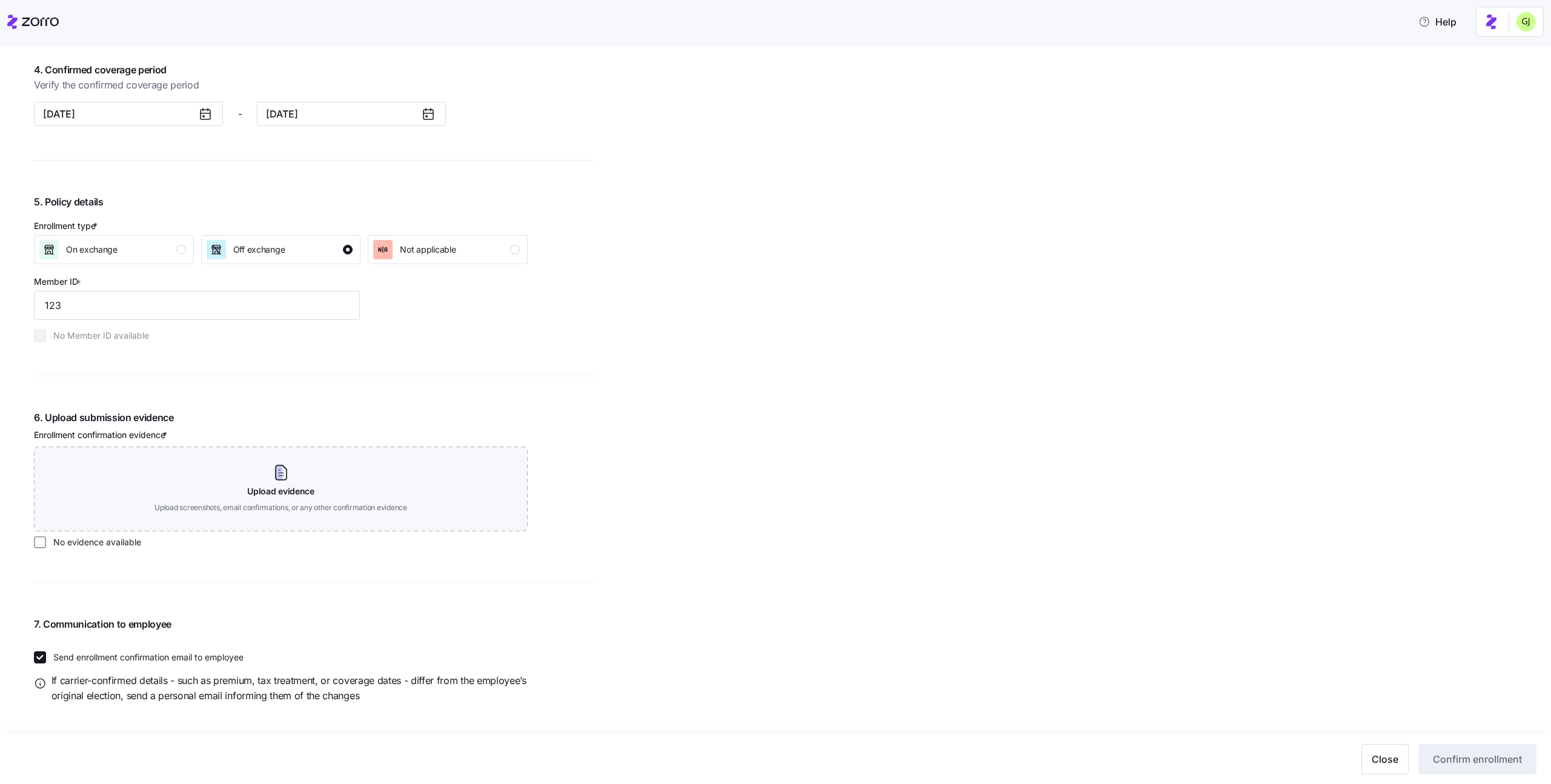
scroll to position [1118, 0]
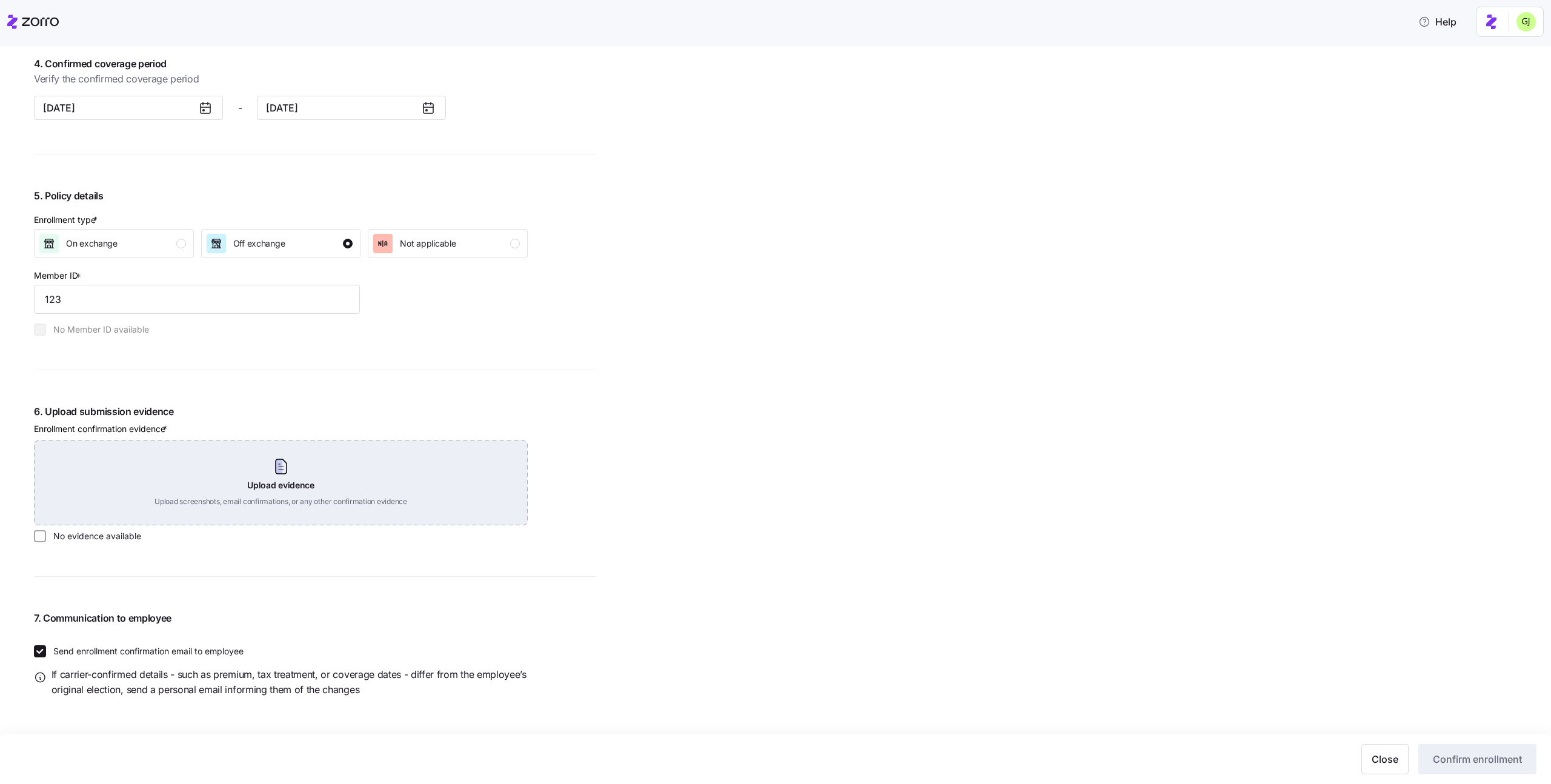
click at [391, 485] on div "Upload evidence Upload screenshots, email confirmations, or any other confirmat…" at bounding box center [280, 483] width 494 height 85
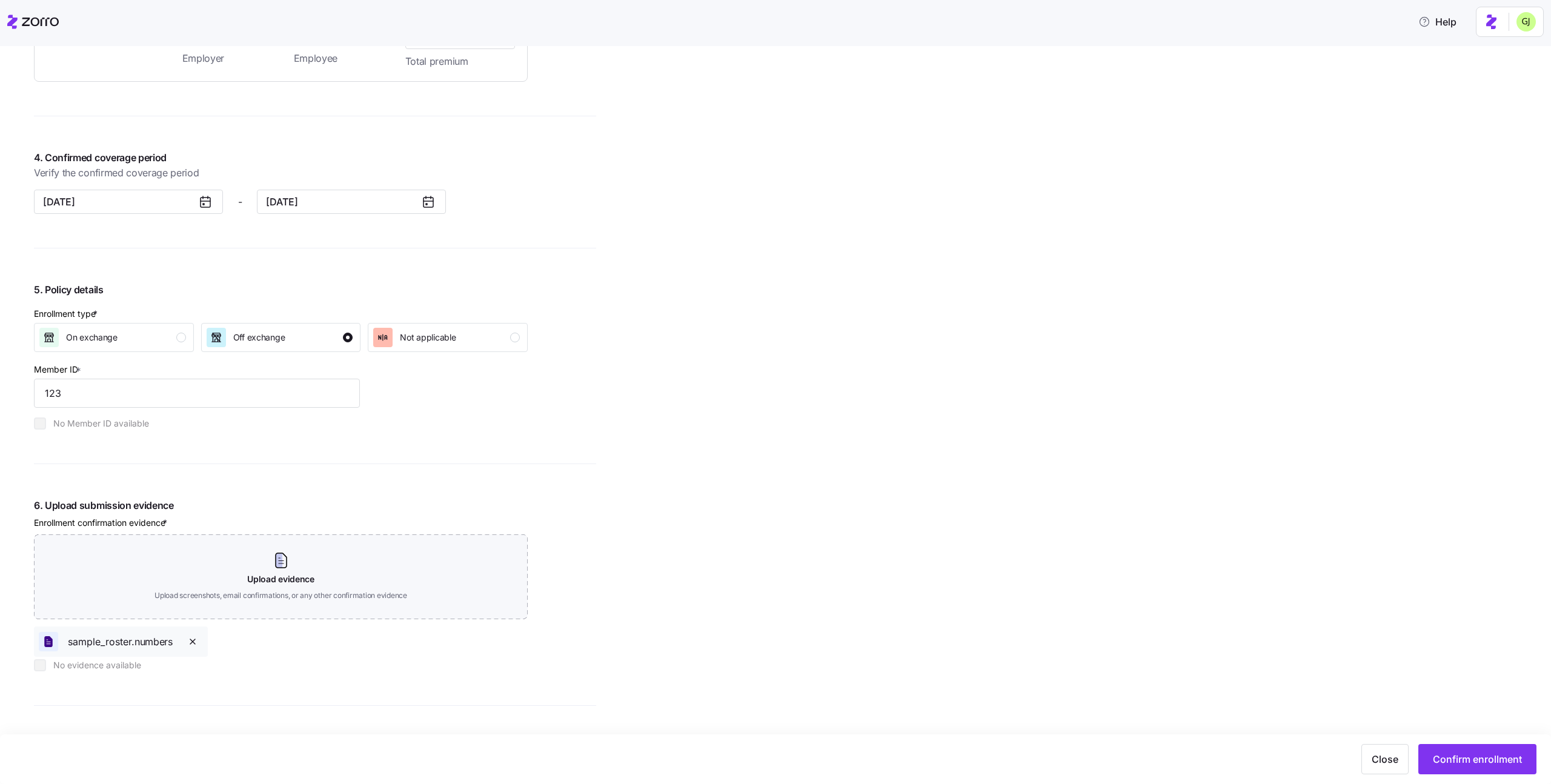
scroll to position [1153, 0]
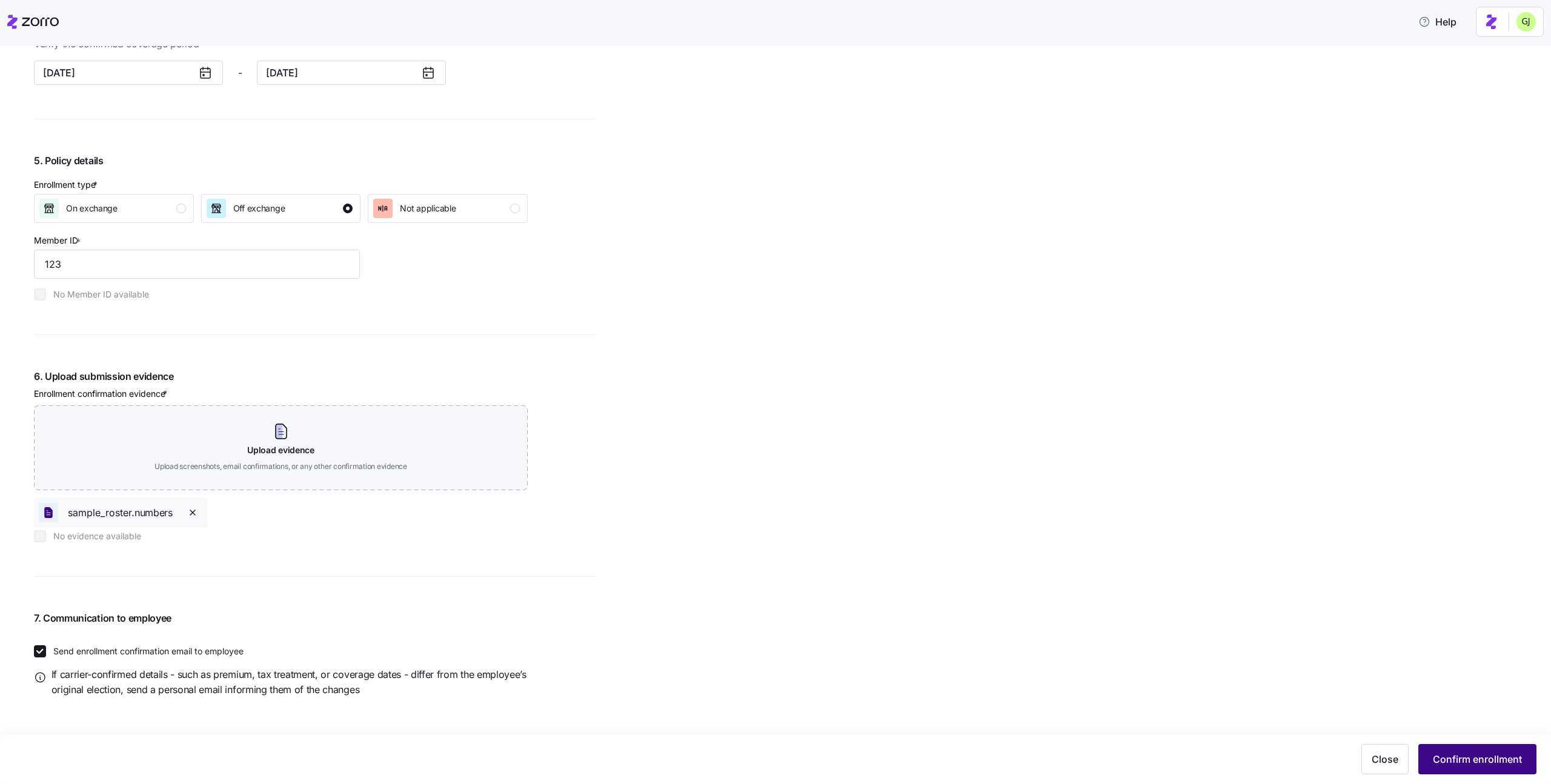
click at [1444, 753] on span "Confirm enrollment" at bounding box center [1477, 758] width 89 height 14
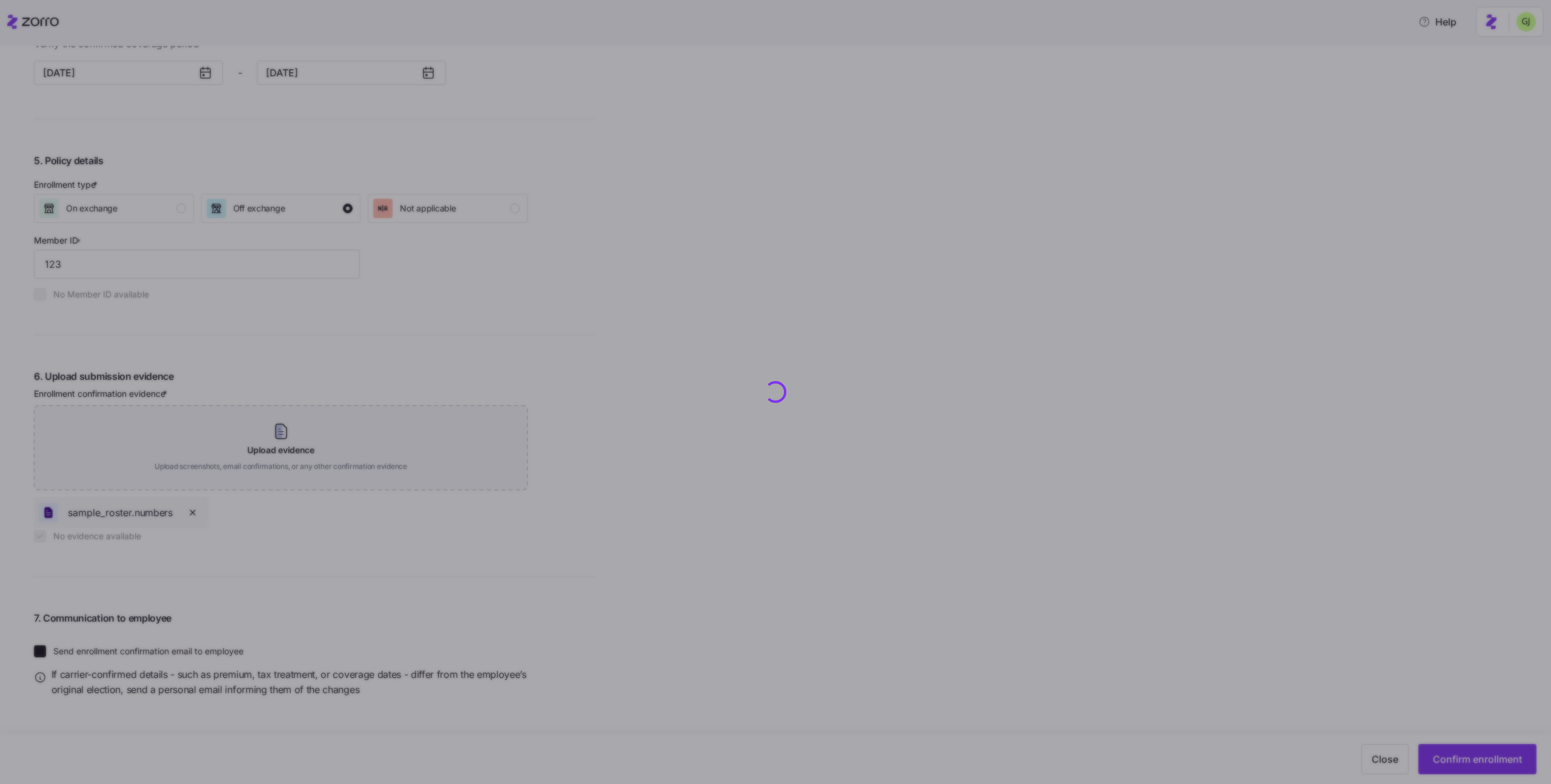
checkbox input "true"
checkbox input "false"
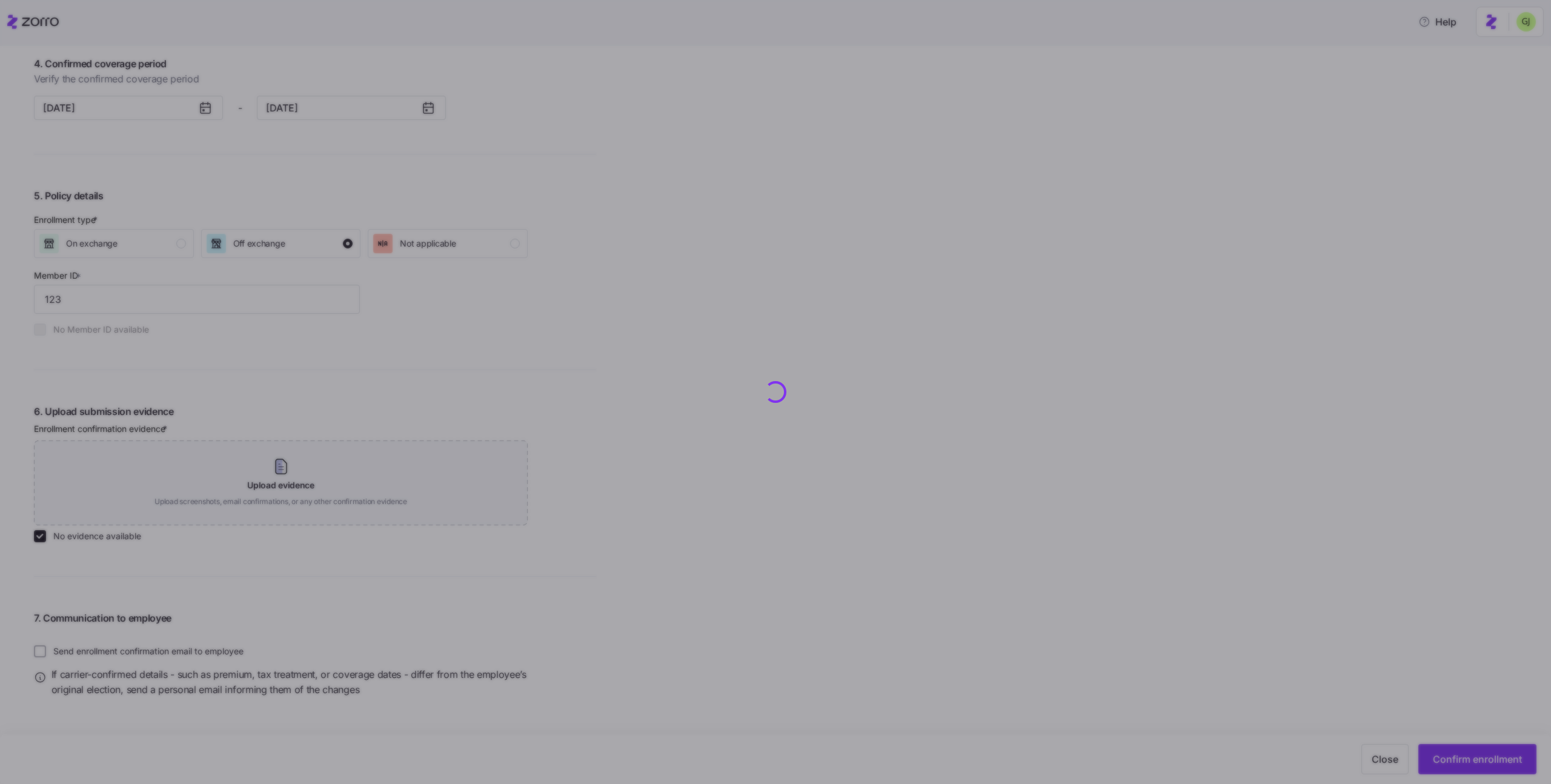
checkbox input "false"
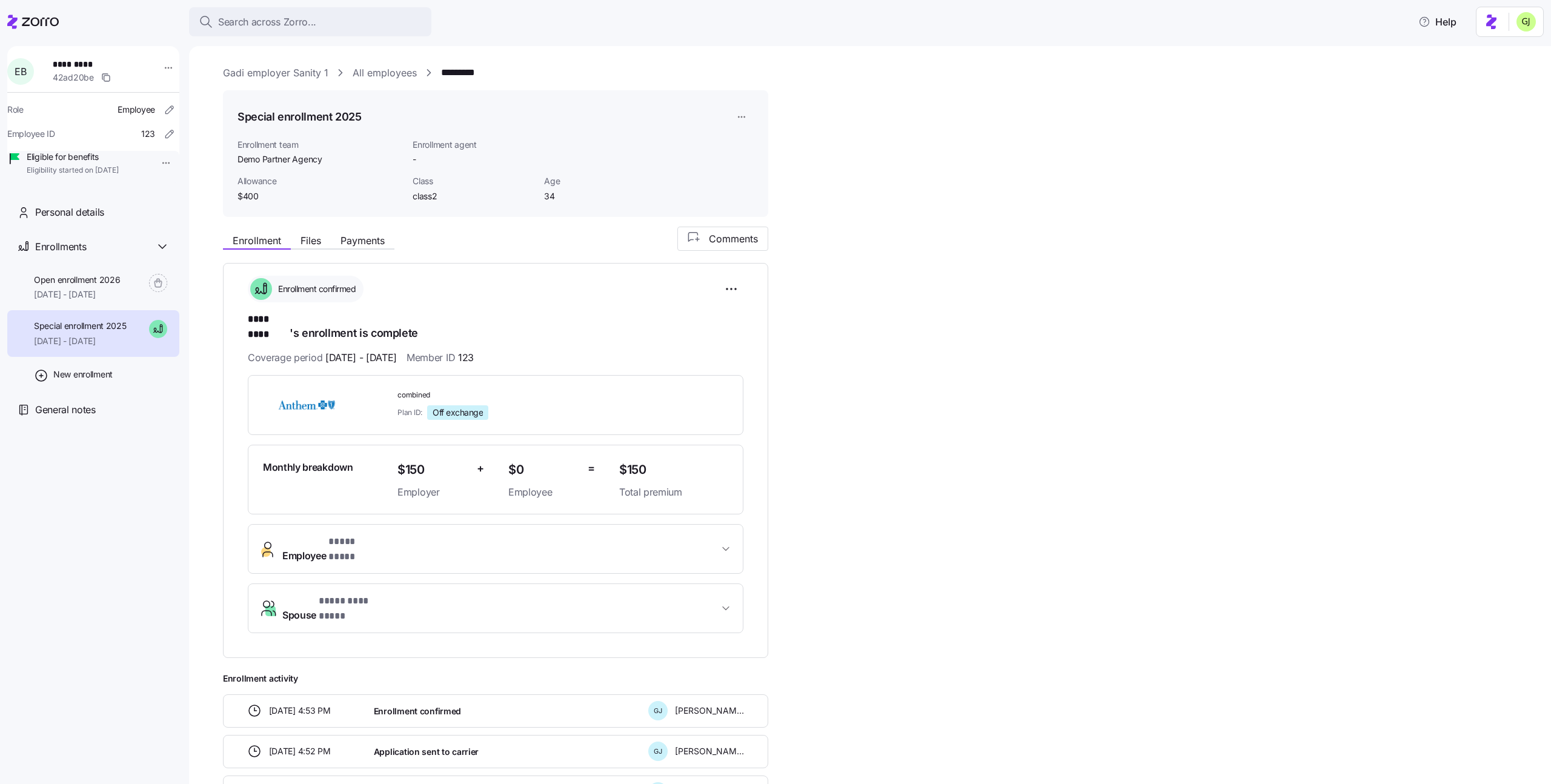
click at [1521, 28] on html "**********" at bounding box center [776, 388] width 1551 height 776
click at [1507, 74] on div "Log out" at bounding box center [1493, 74] width 47 height 14
